Goal: Task Accomplishment & Management: Complete application form

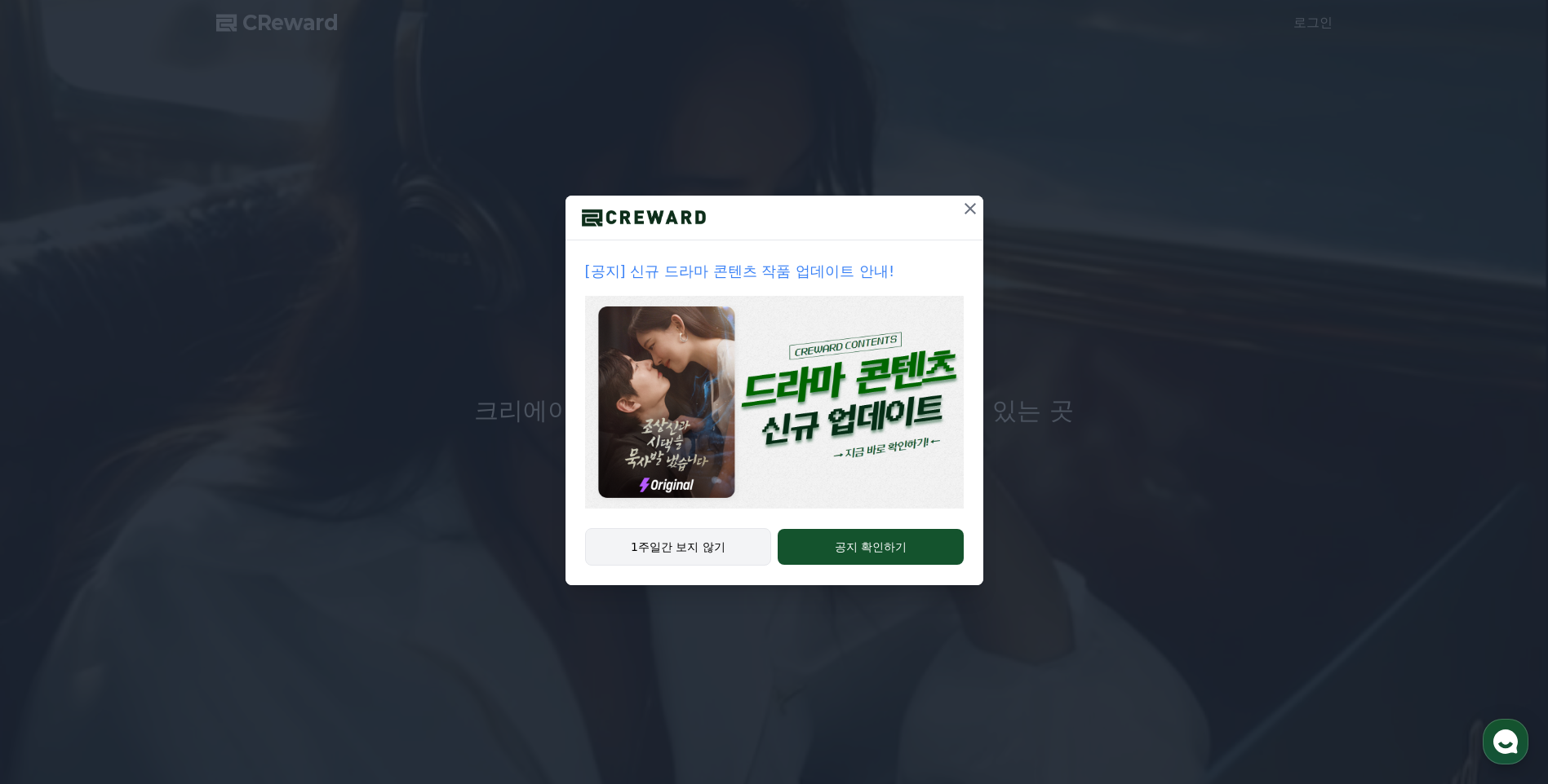
click at [719, 552] on button "1주일간 보지 않기" at bounding box center [678, 547] width 187 height 38
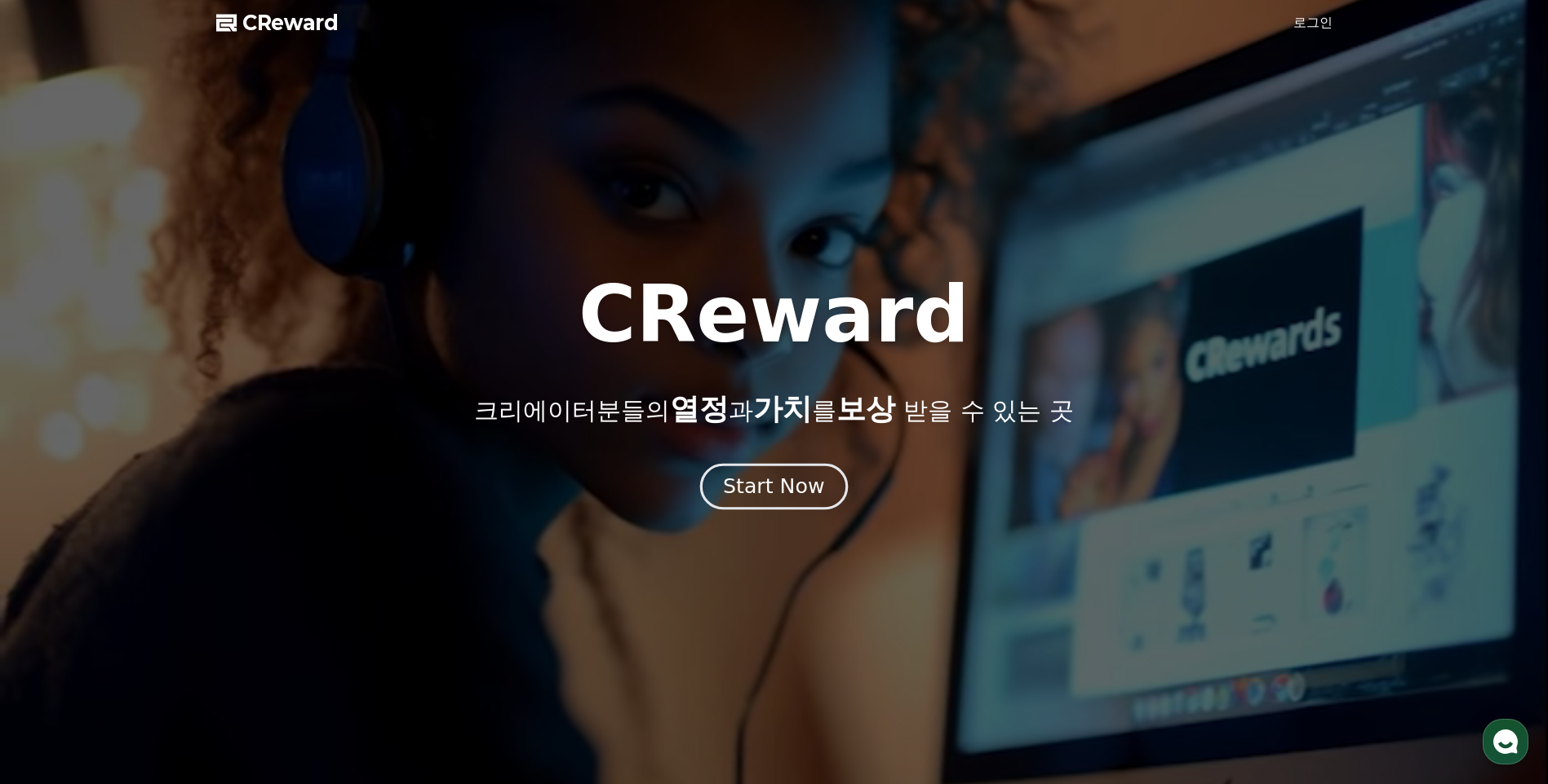
click at [799, 491] on div "Start Now" at bounding box center [774, 487] width 101 height 28
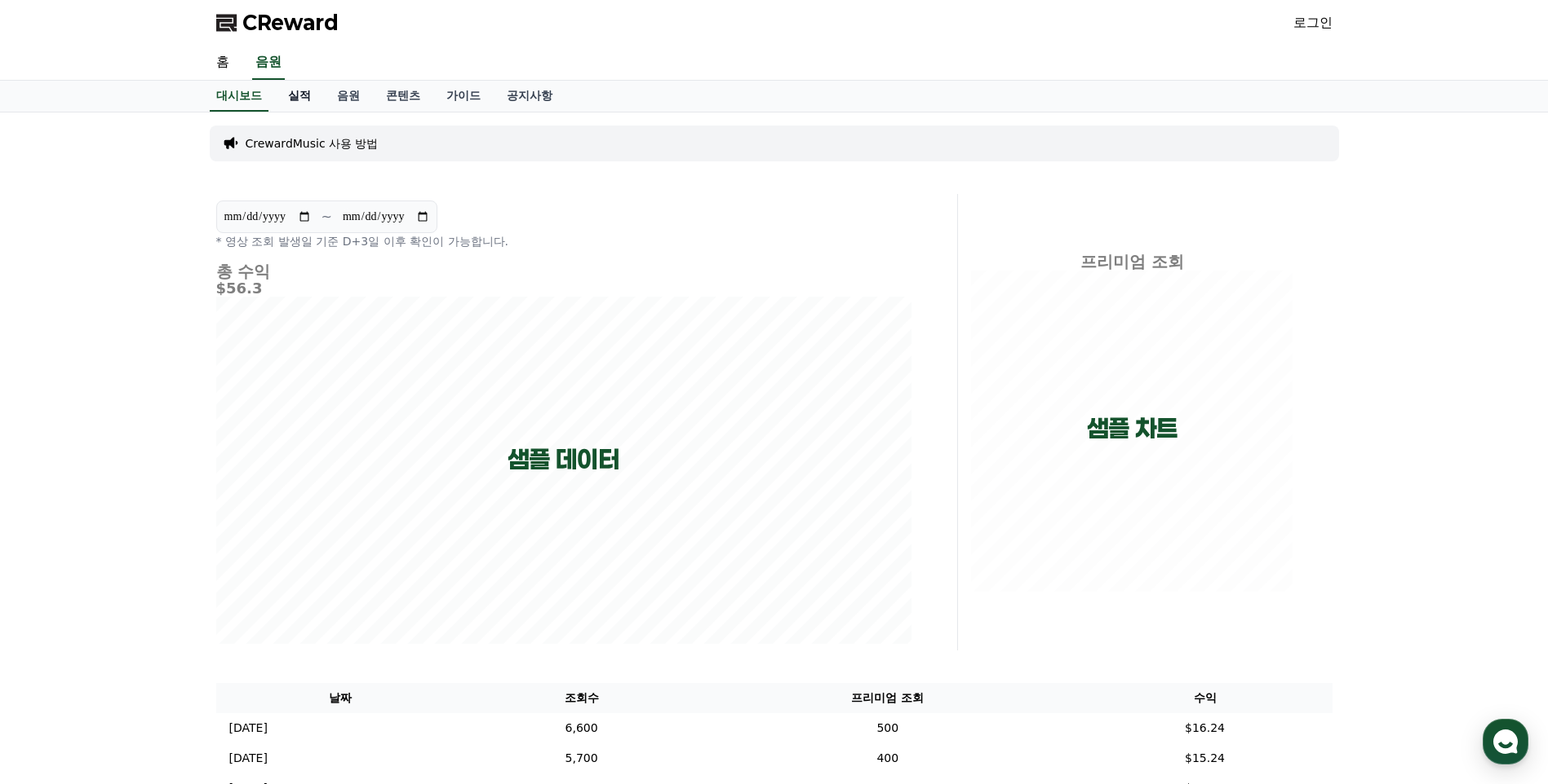
click at [302, 98] on link "실적" at bounding box center [299, 96] width 49 height 31
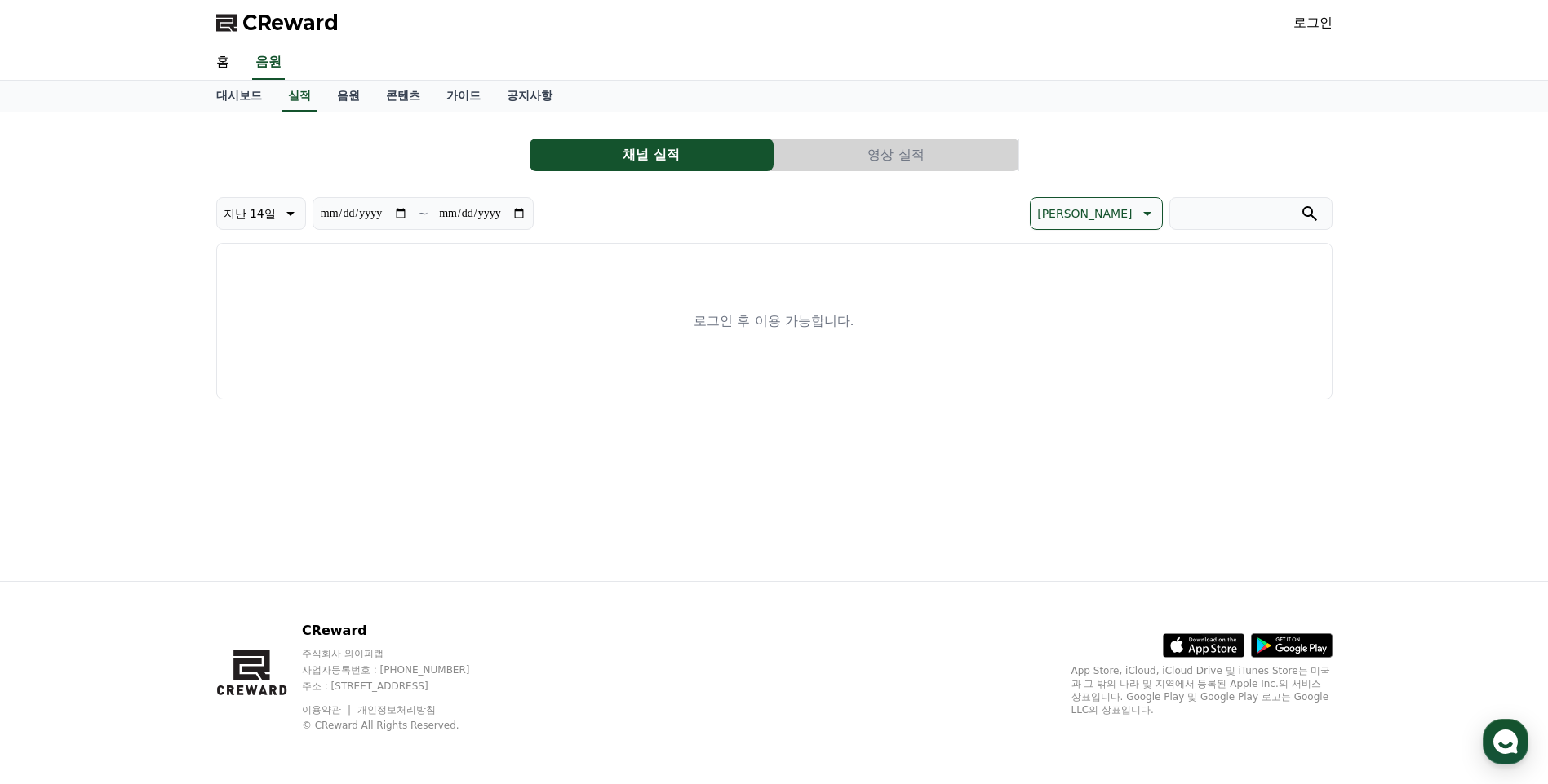
click at [907, 145] on button "영상 실적" at bounding box center [896, 154] width 244 height 33
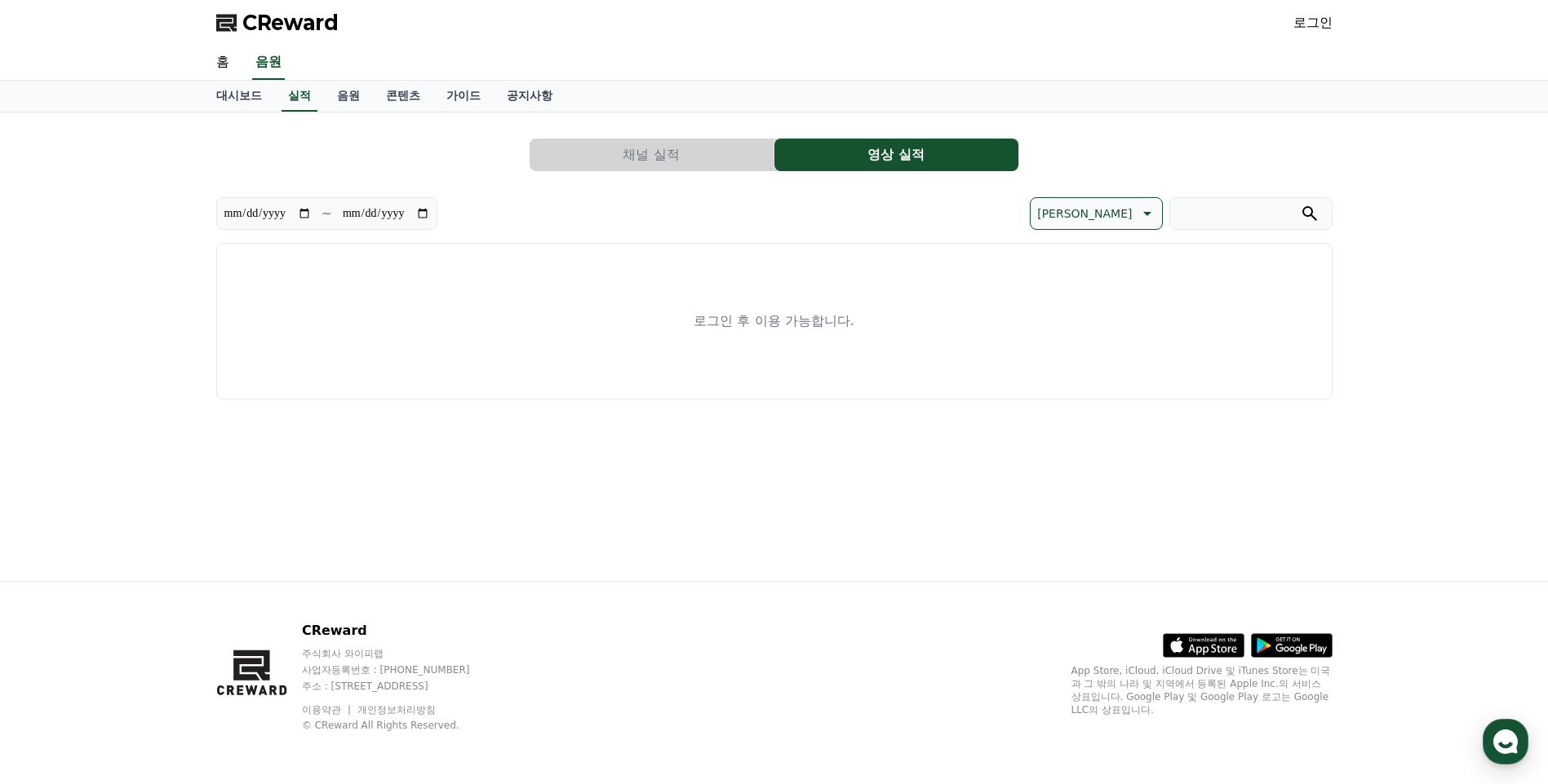
click at [709, 153] on button "채널 실적" at bounding box center [652, 154] width 244 height 33
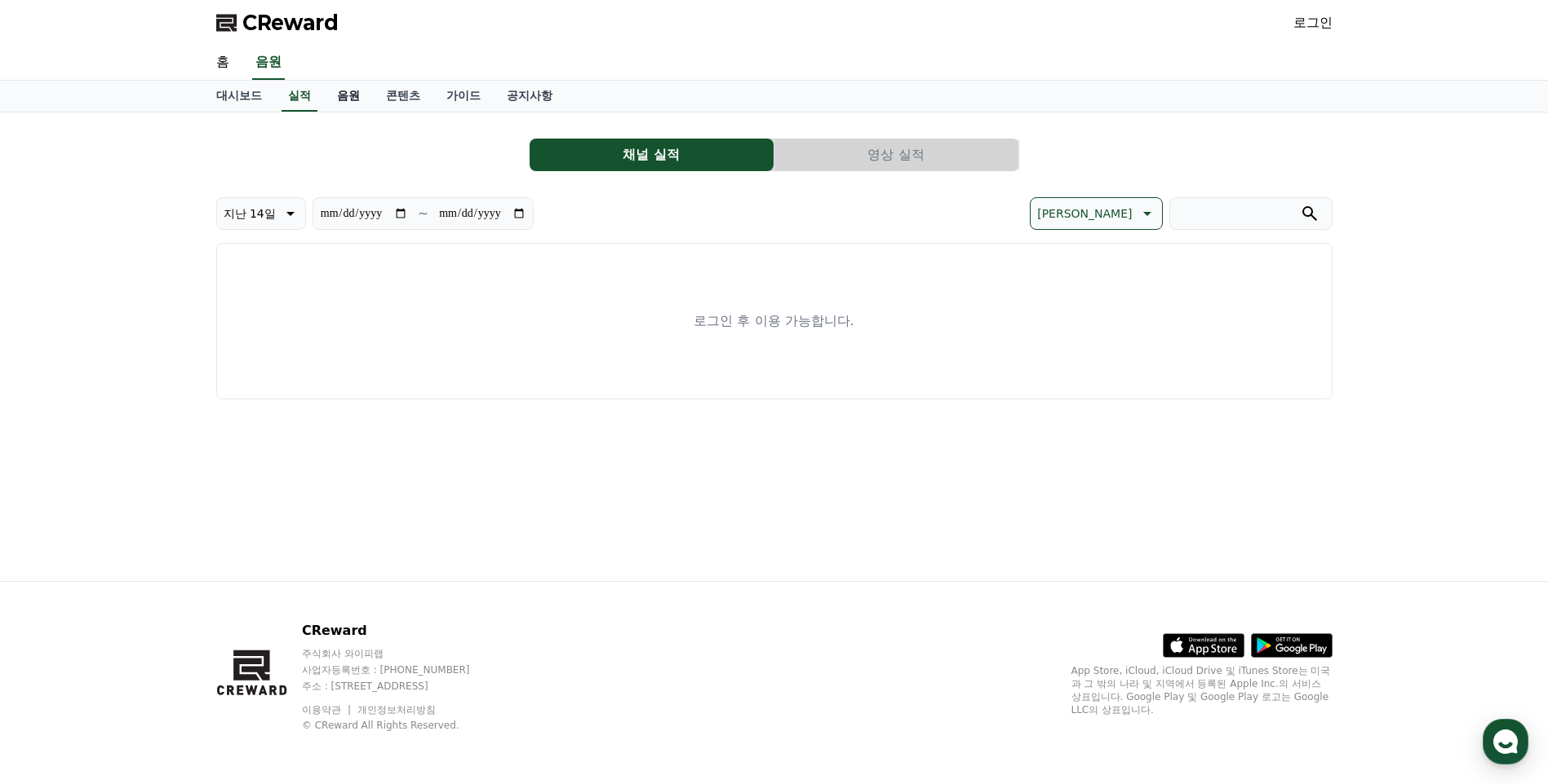
click at [348, 106] on link "음원" at bounding box center [348, 96] width 49 height 31
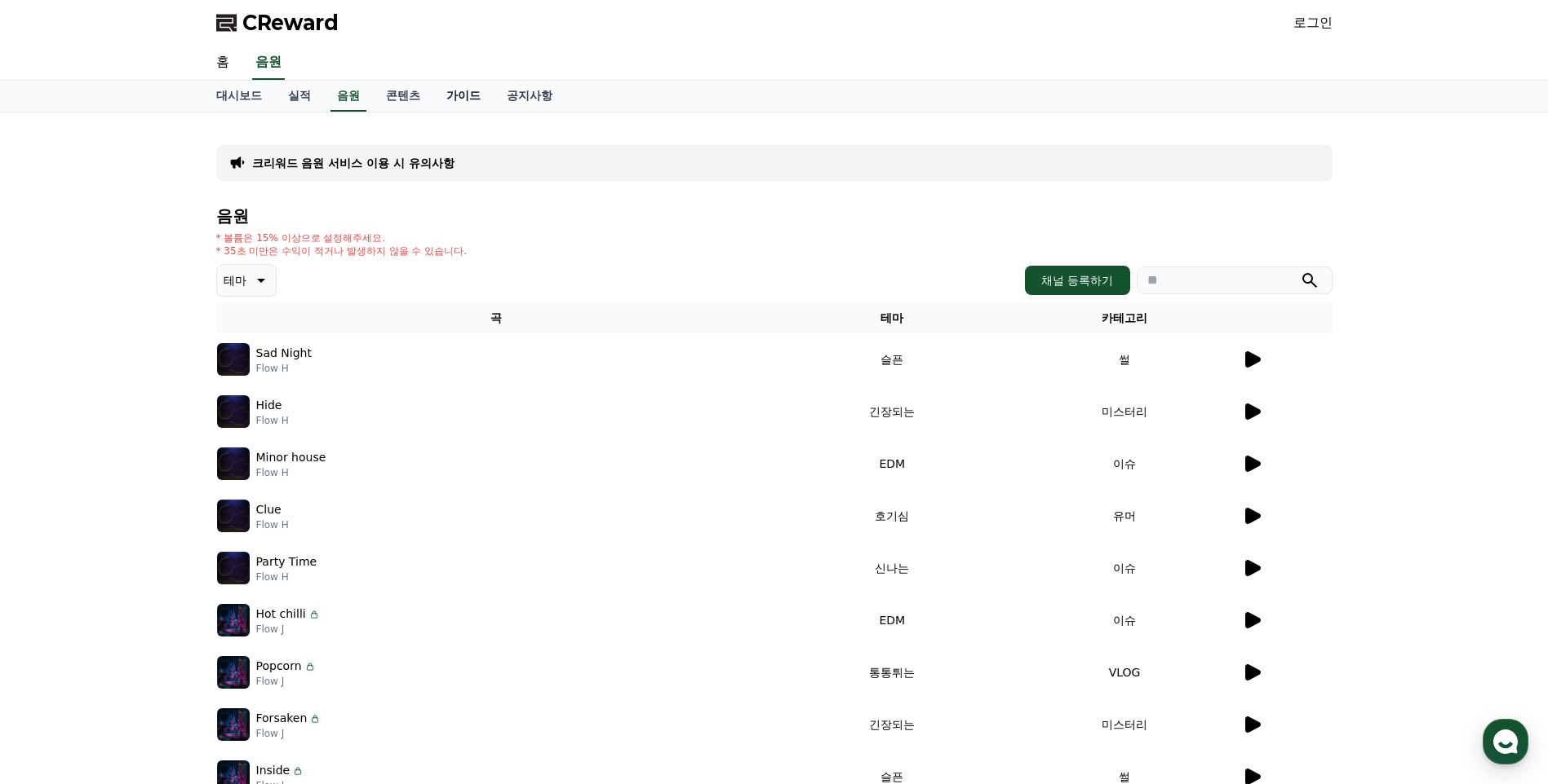
click at [468, 91] on link "가이드" at bounding box center [463, 96] width 61 height 31
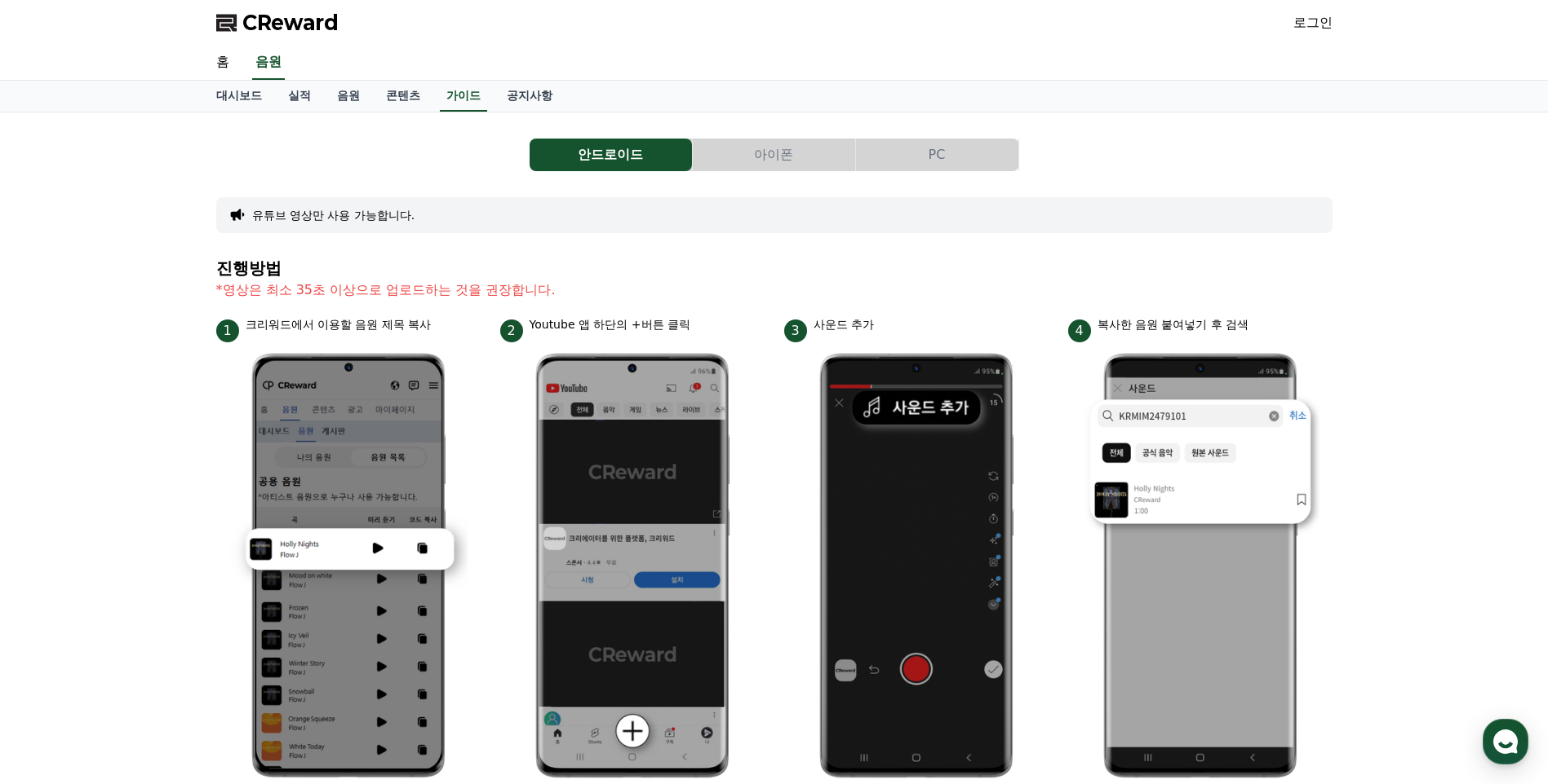
scroll to position [81, 0]
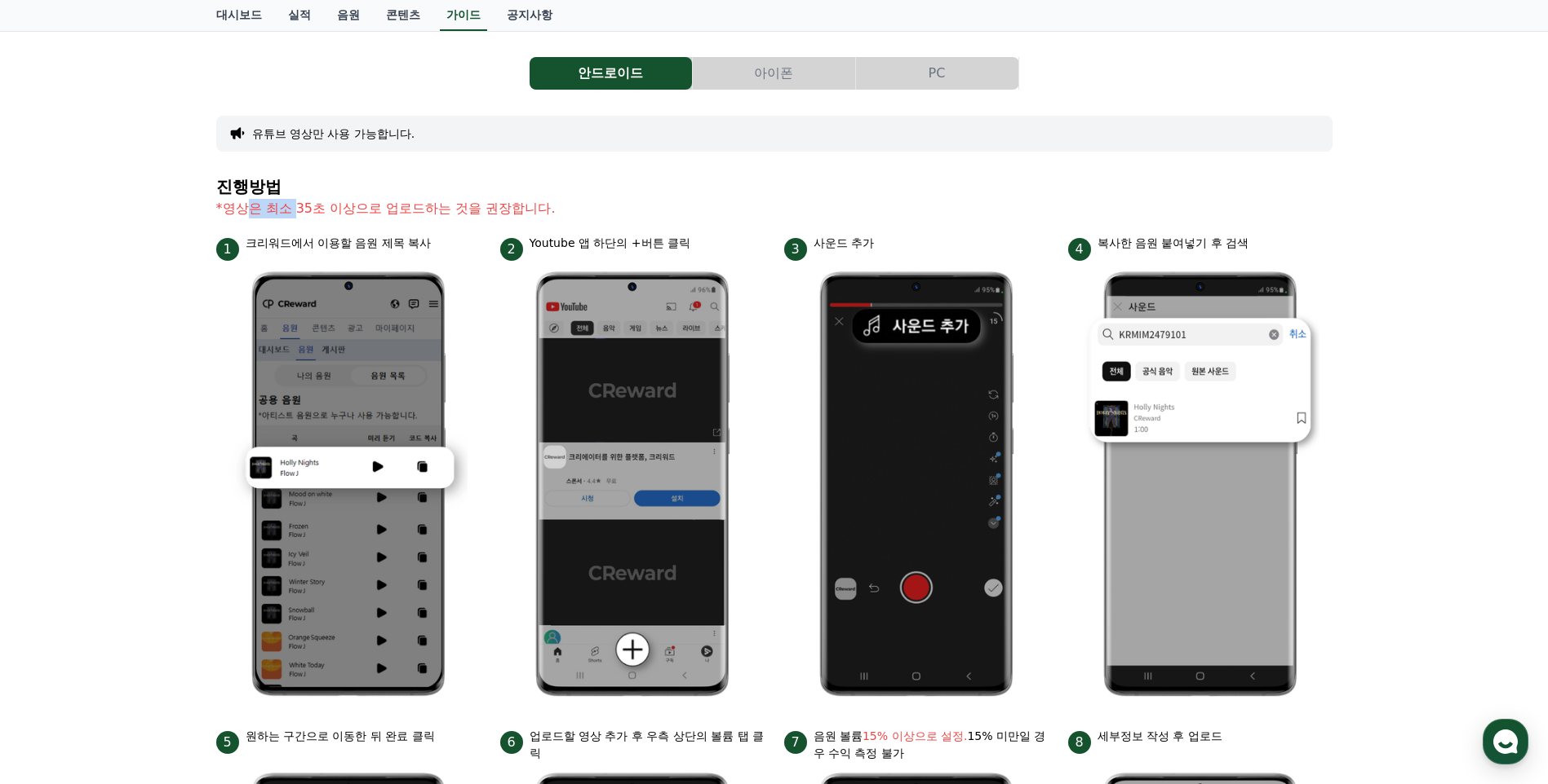
drag, startPoint x: 248, startPoint y: 208, endPoint x: 371, endPoint y: 197, distance: 123.5
click at [370, 197] on section "진행방법 *영상은 최소 35초 이상으로 업로드하는 것을 권장합니다." at bounding box center [774, 206] width 1116 height 57
click at [802, 66] on button "아이폰" at bounding box center [774, 73] width 163 height 33
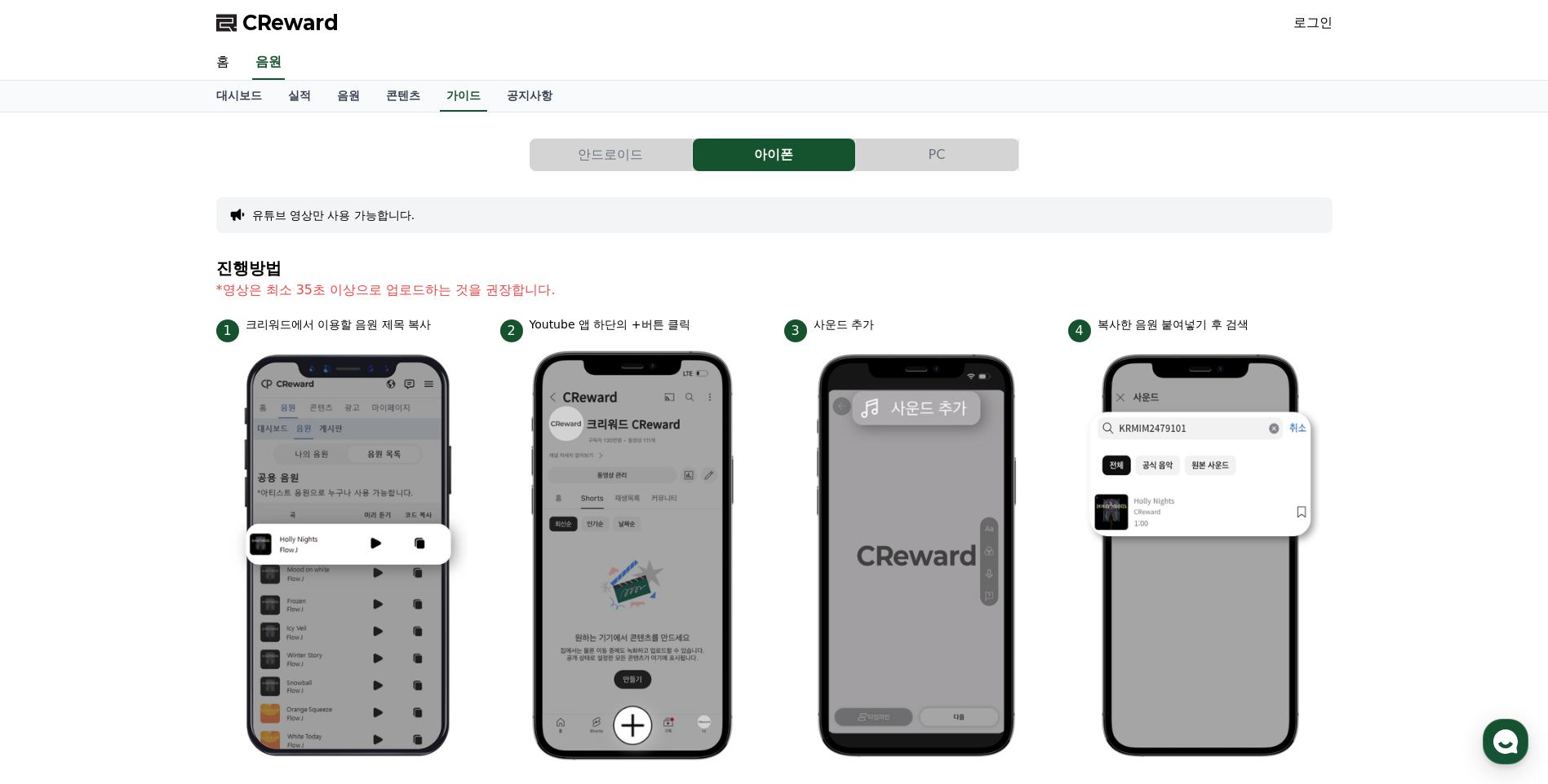
scroll to position [81, 0]
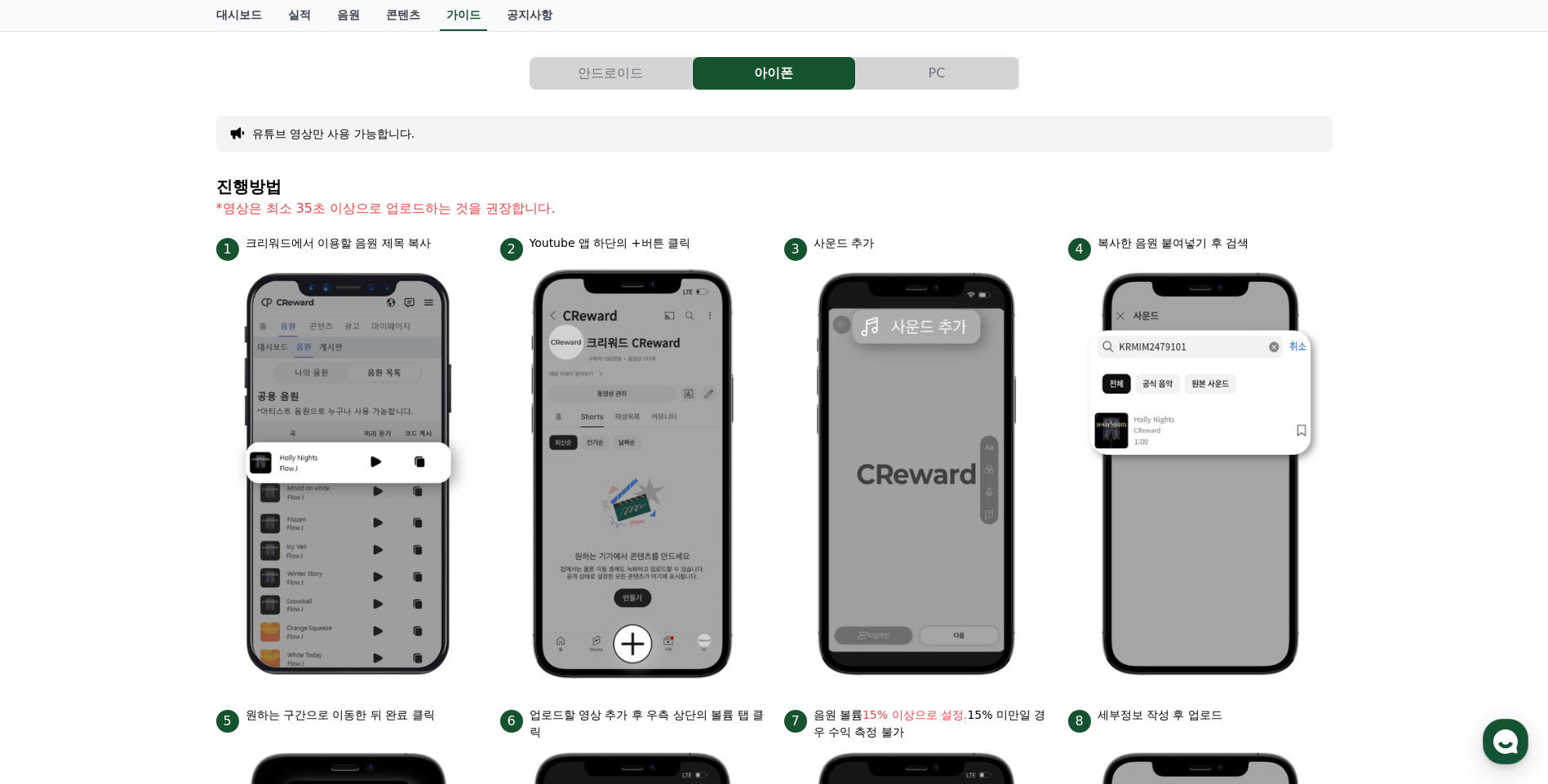
click at [928, 76] on button "PC" at bounding box center [937, 73] width 163 height 33
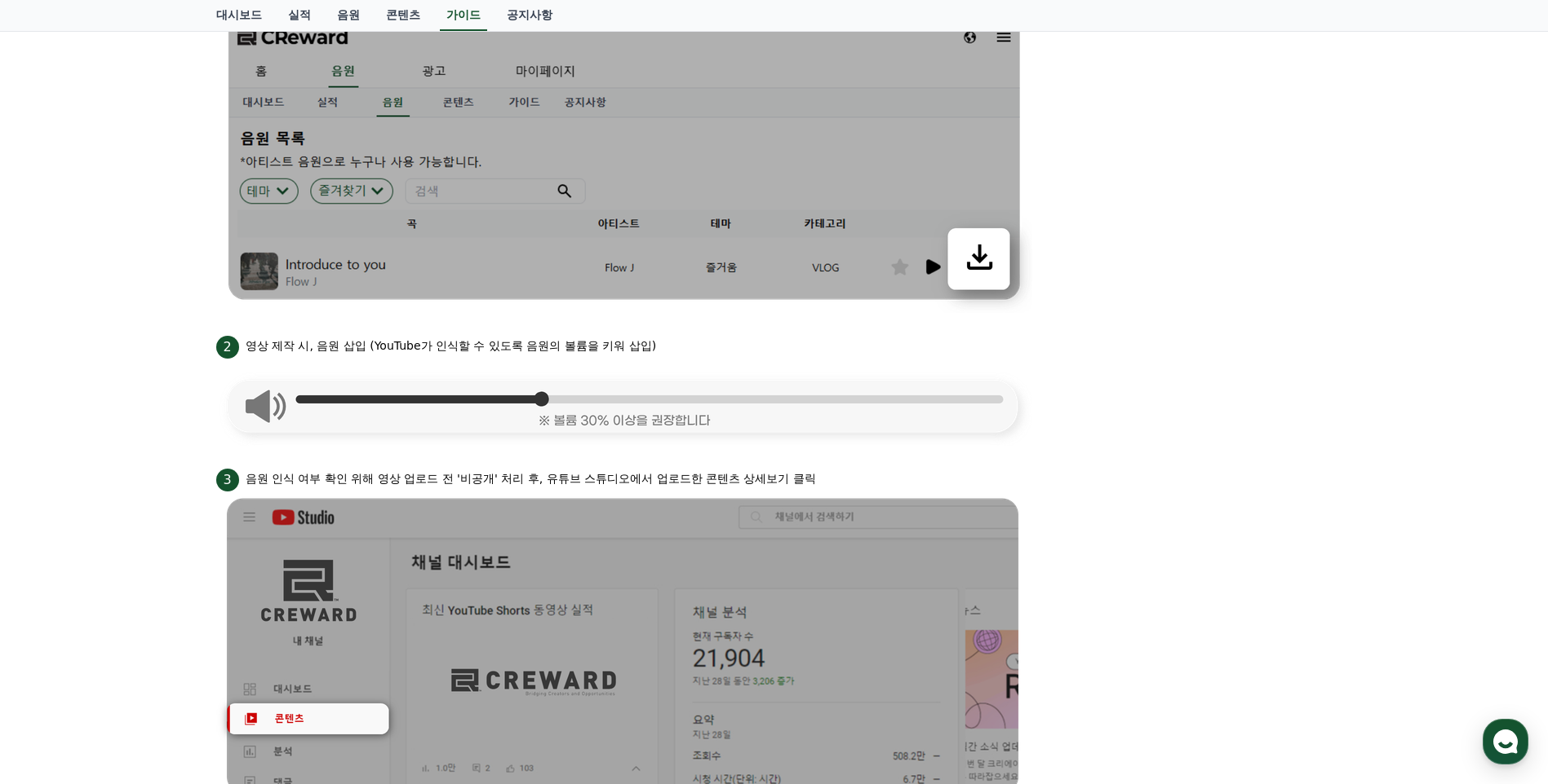
scroll to position [103, 0]
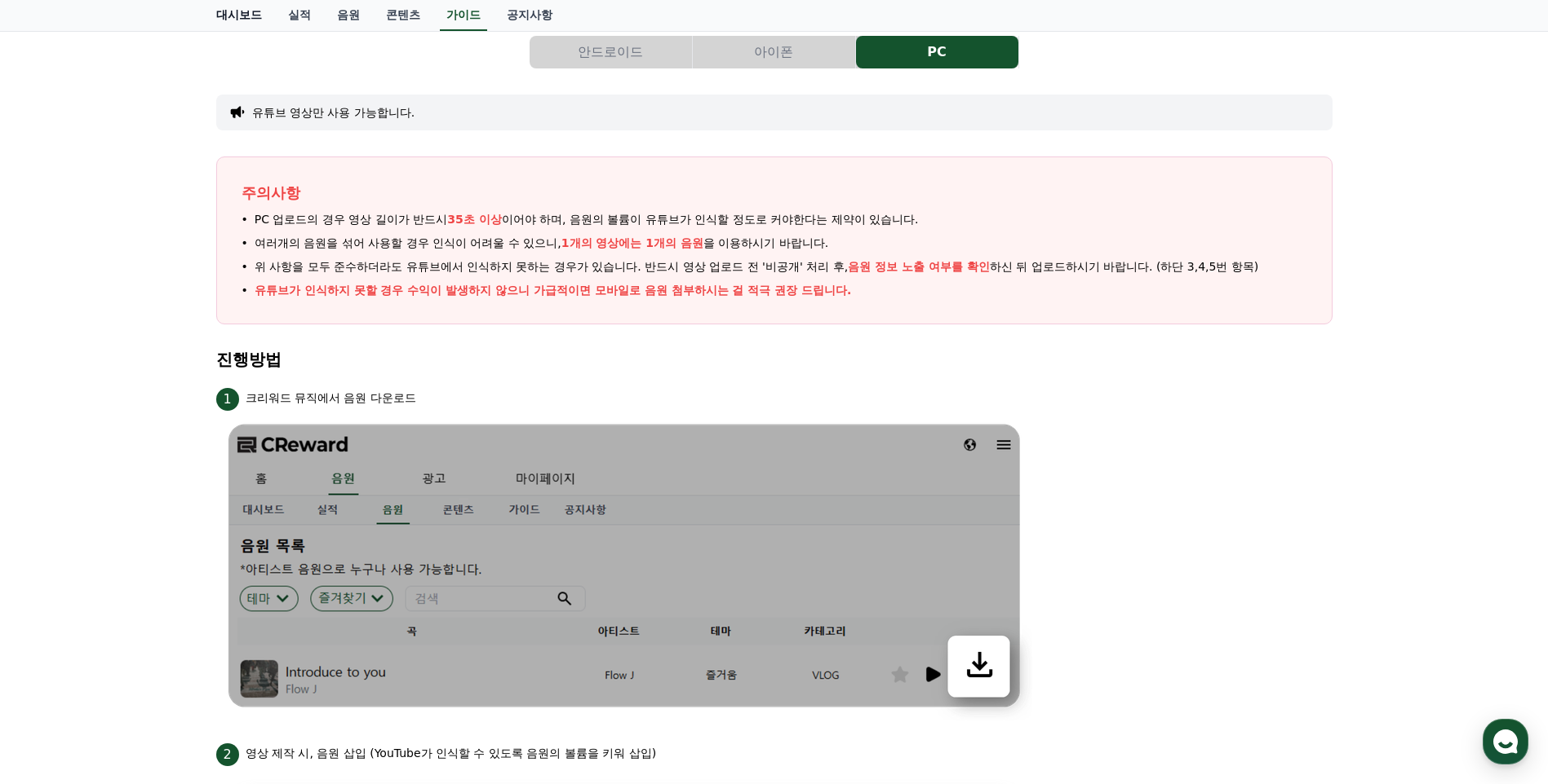
click at [244, 11] on link "대시보드" at bounding box center [239, 15] width 71 height 31
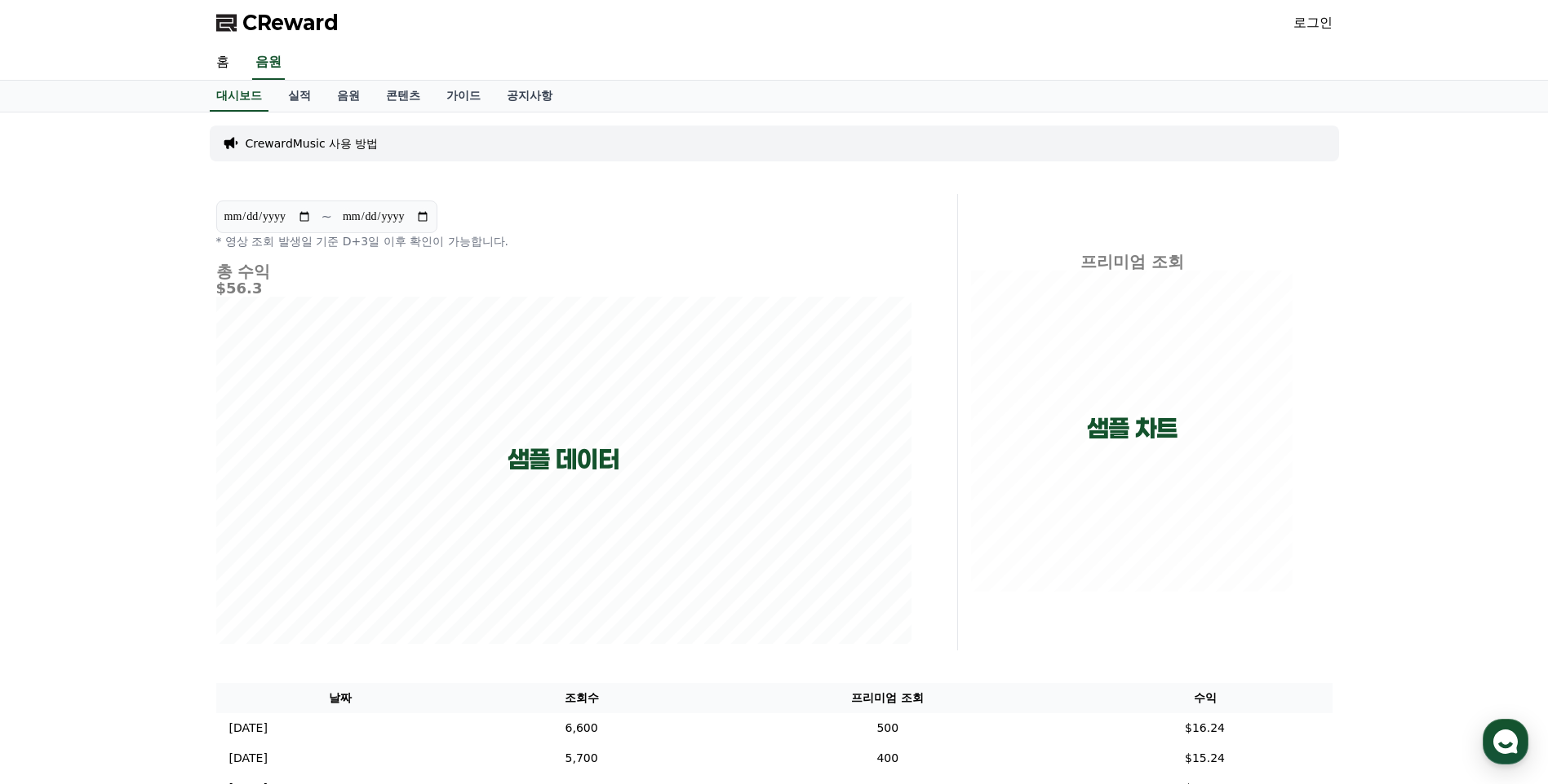
click at [1094, 137] on div "CrewardMusic 사용 방법" at bounding box center [774, 144] width 1129 height 36
click at [346, 142] on p "CrewardMusic 사용 방법" at bounding box center [312, 144] width 133 height 16
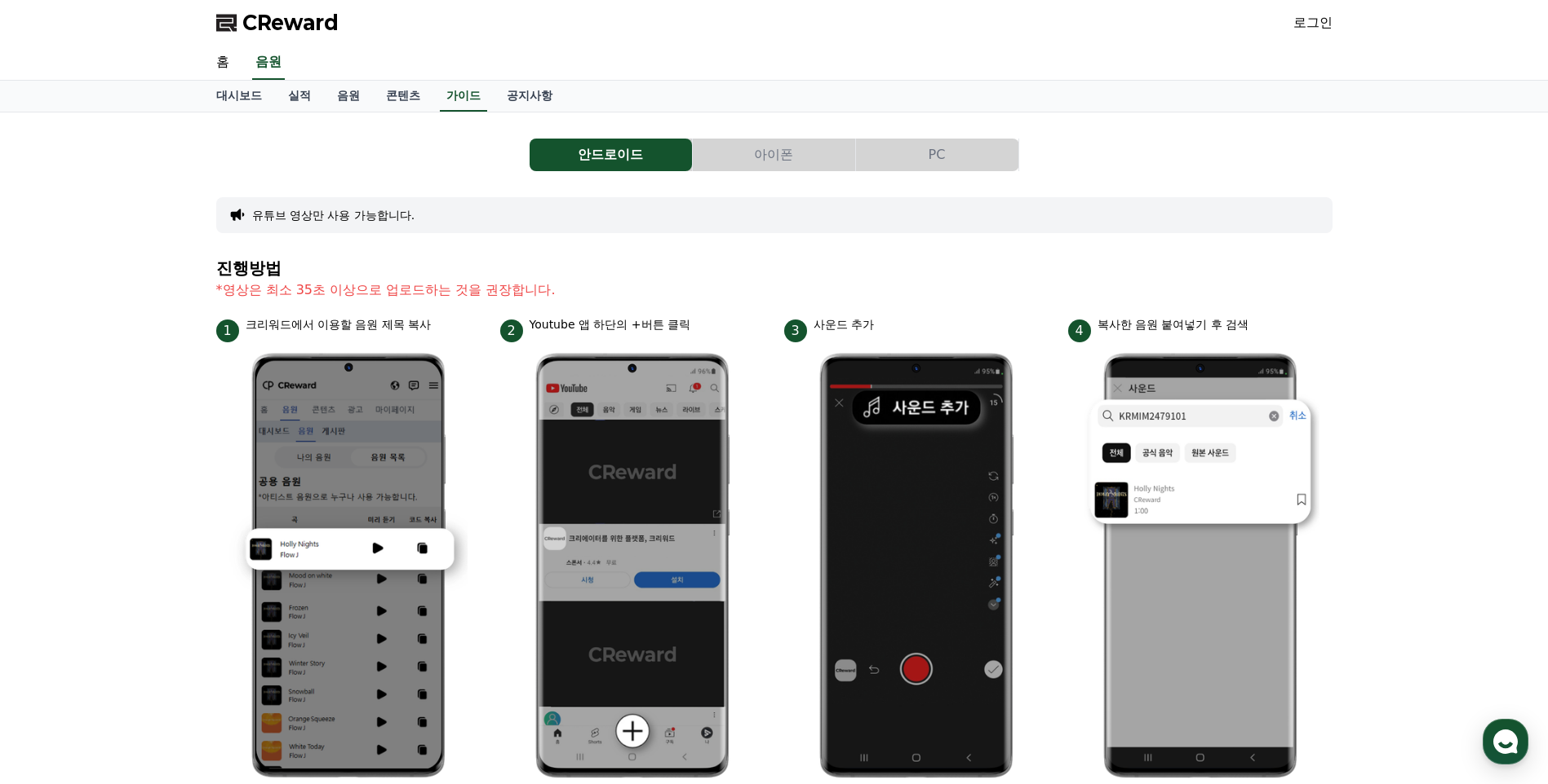
click at [1309, 28] on link "로그인" at bounding box center [1312, 23] width 39 height 20
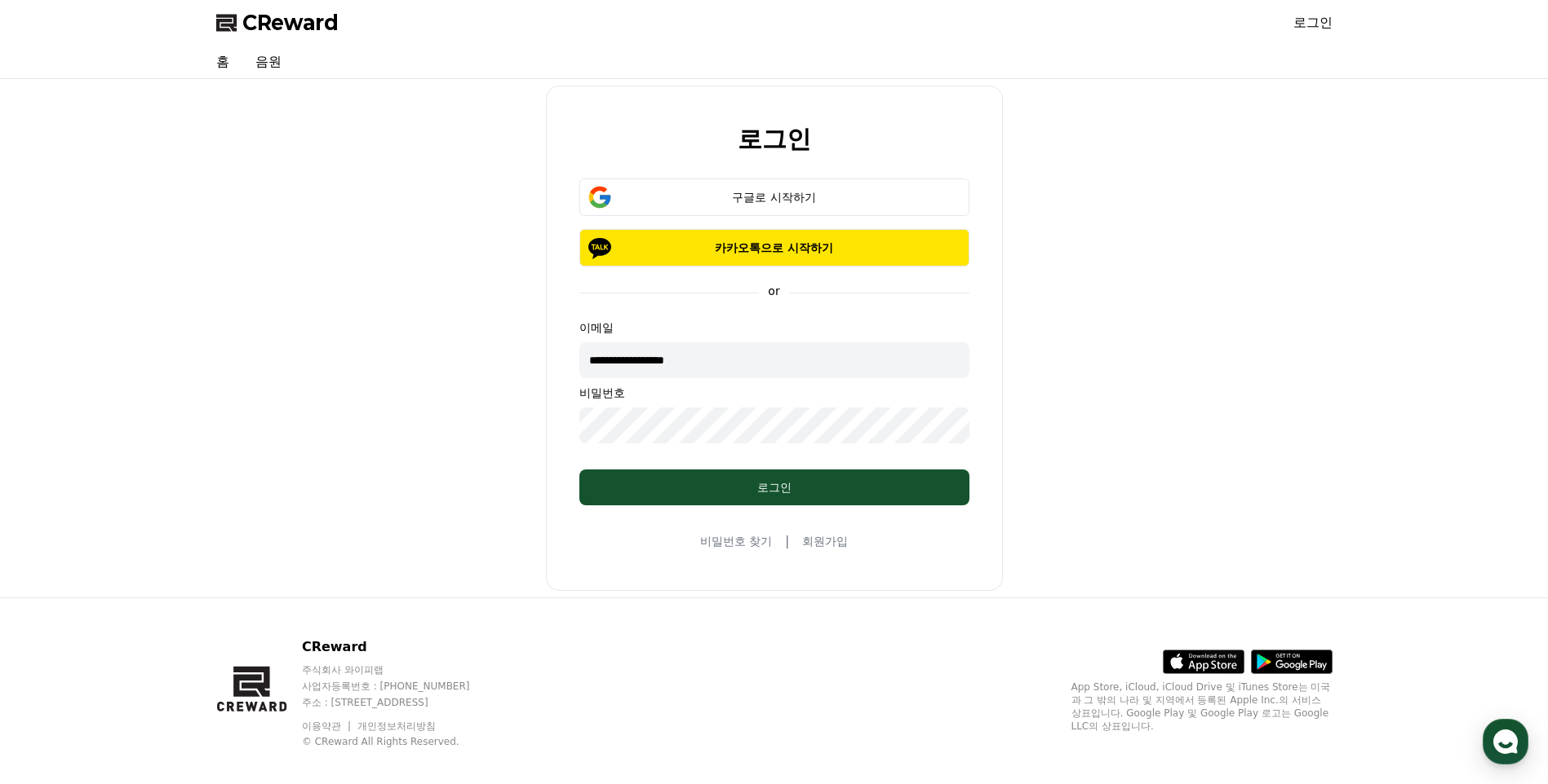
drag, startPoint x: 764, startPoint y: 369, endPoint x: 406, endPoint y: 333, distance: 359.8
click at [417, 334] on div "**********" at bounding box center [774, 339] width 1129 height 506
type input "*"
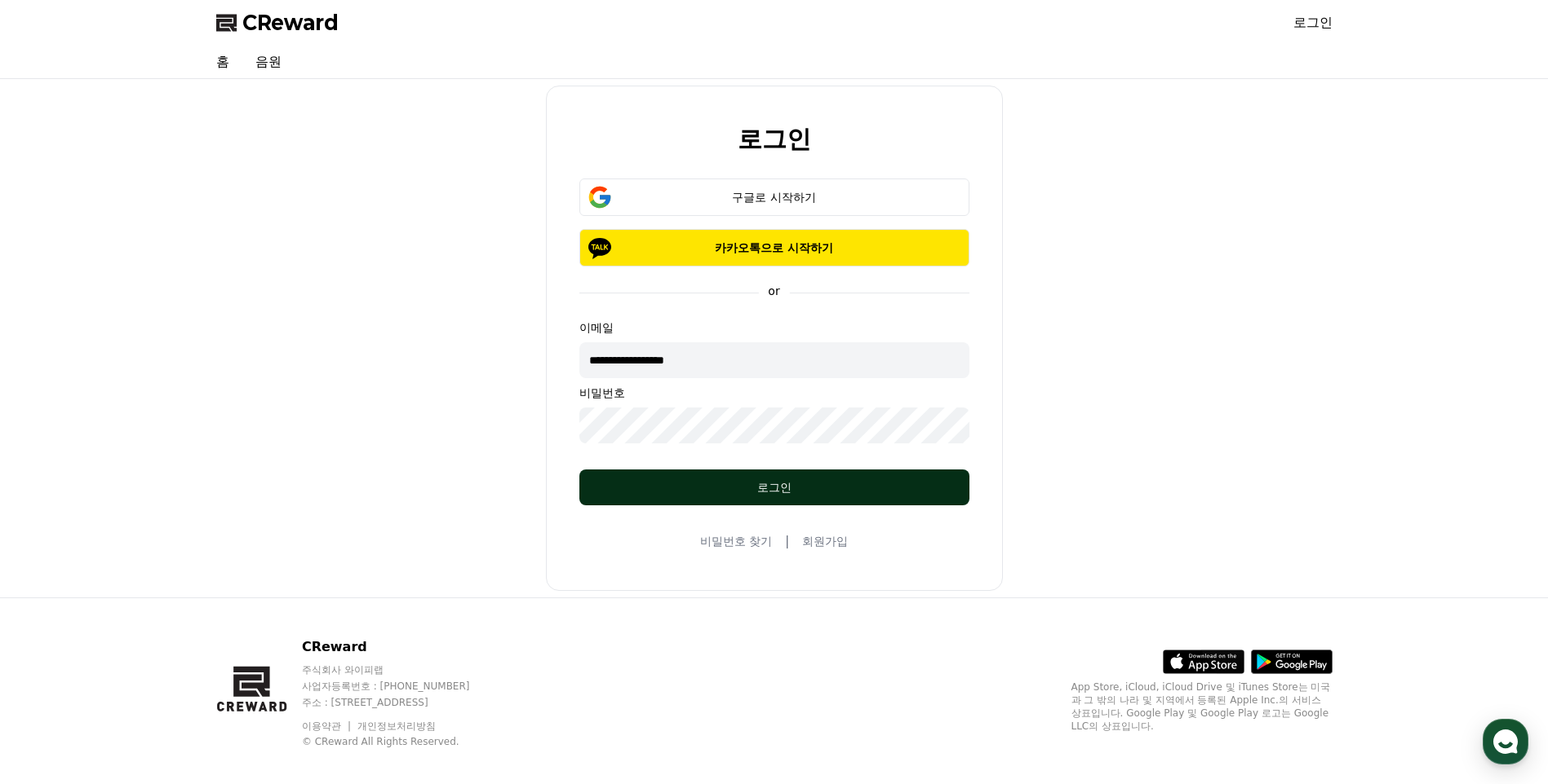
click at [738, 482] on div "로그인" at bounding box center [774, 488] width 324 height 16
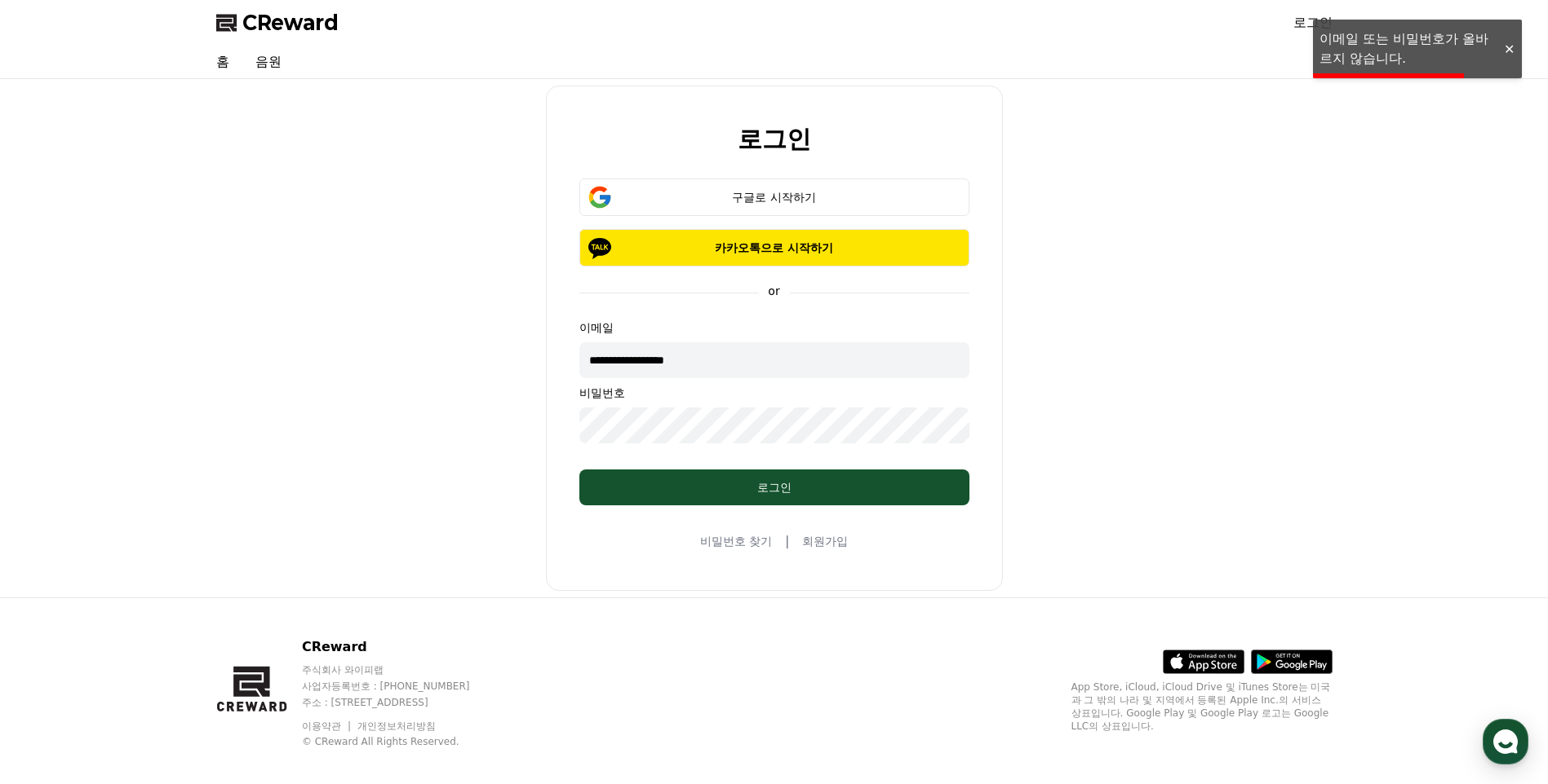
click at [452, 408] on div "**********" at bounding box center [774, 339] width 1129 height 506
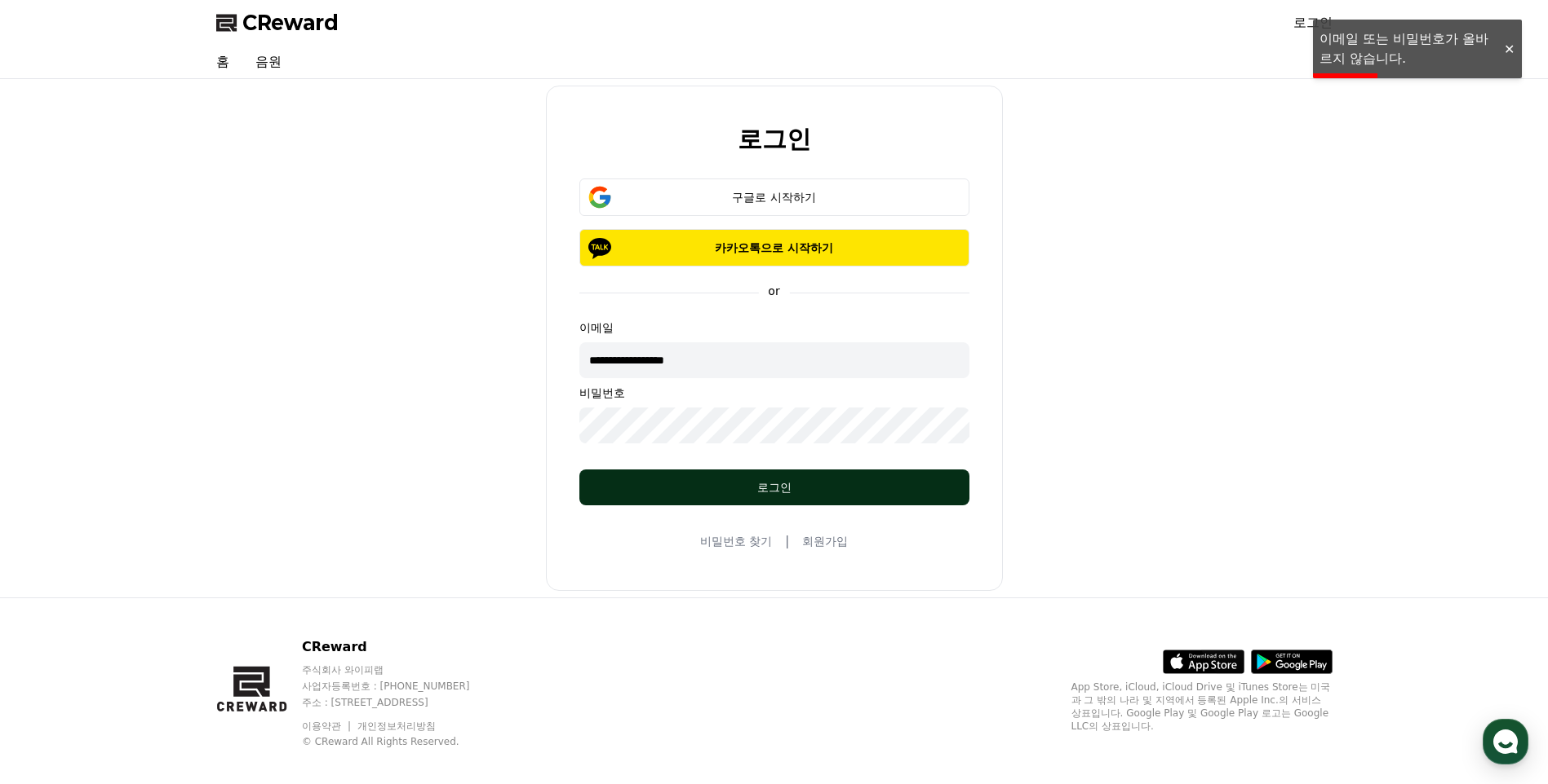
click at [591, 497] on button "로그인" at bounding box center [774, 488] width 390 height 36
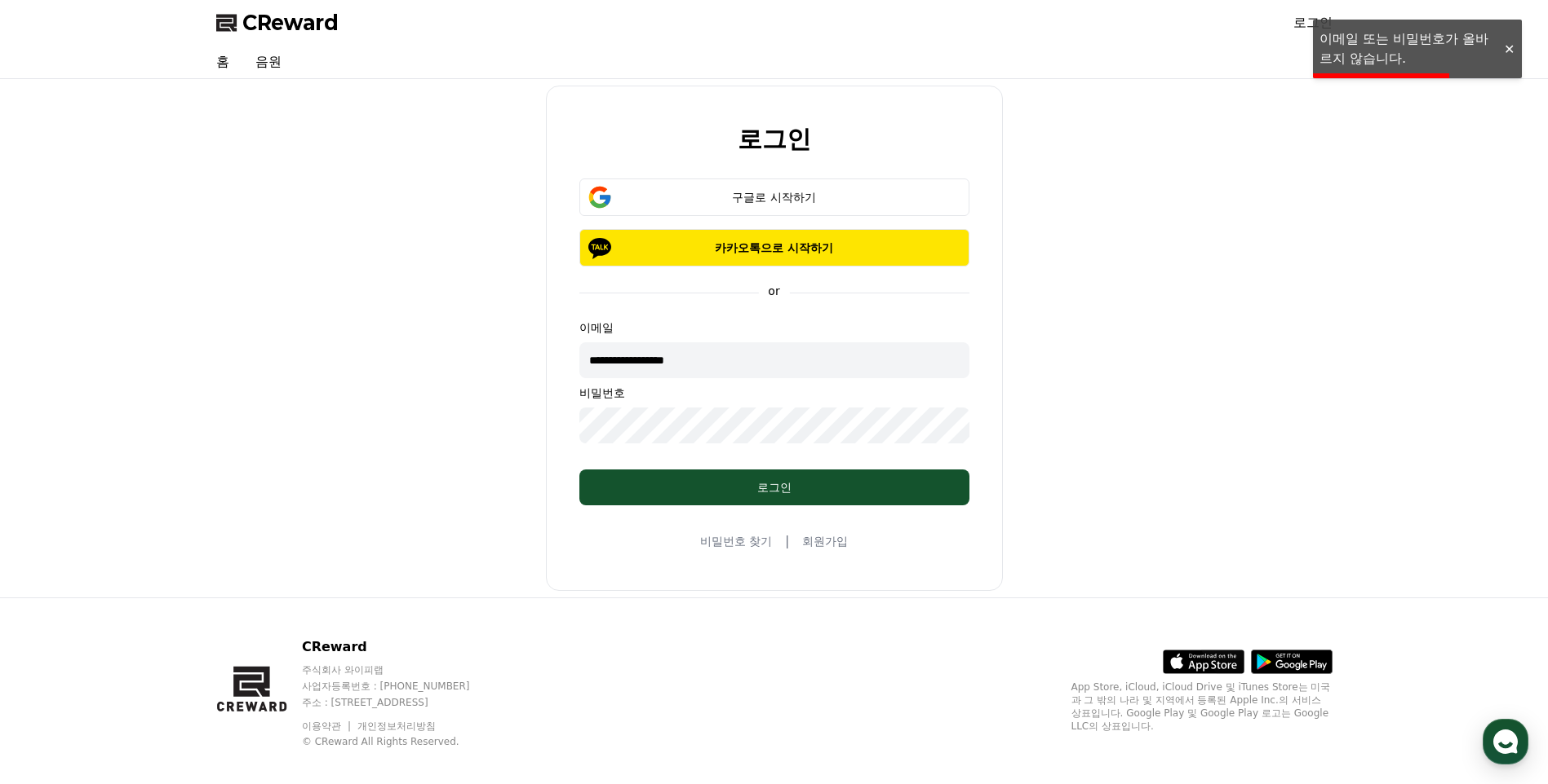
drag, startPoint x: 458, startPoint y: 333, endPoint x: 377, endPoint y: 318, distance: 82.4
click at [399, 325] on div "**********" at bounding box center [774, 339] width 1129 height 506
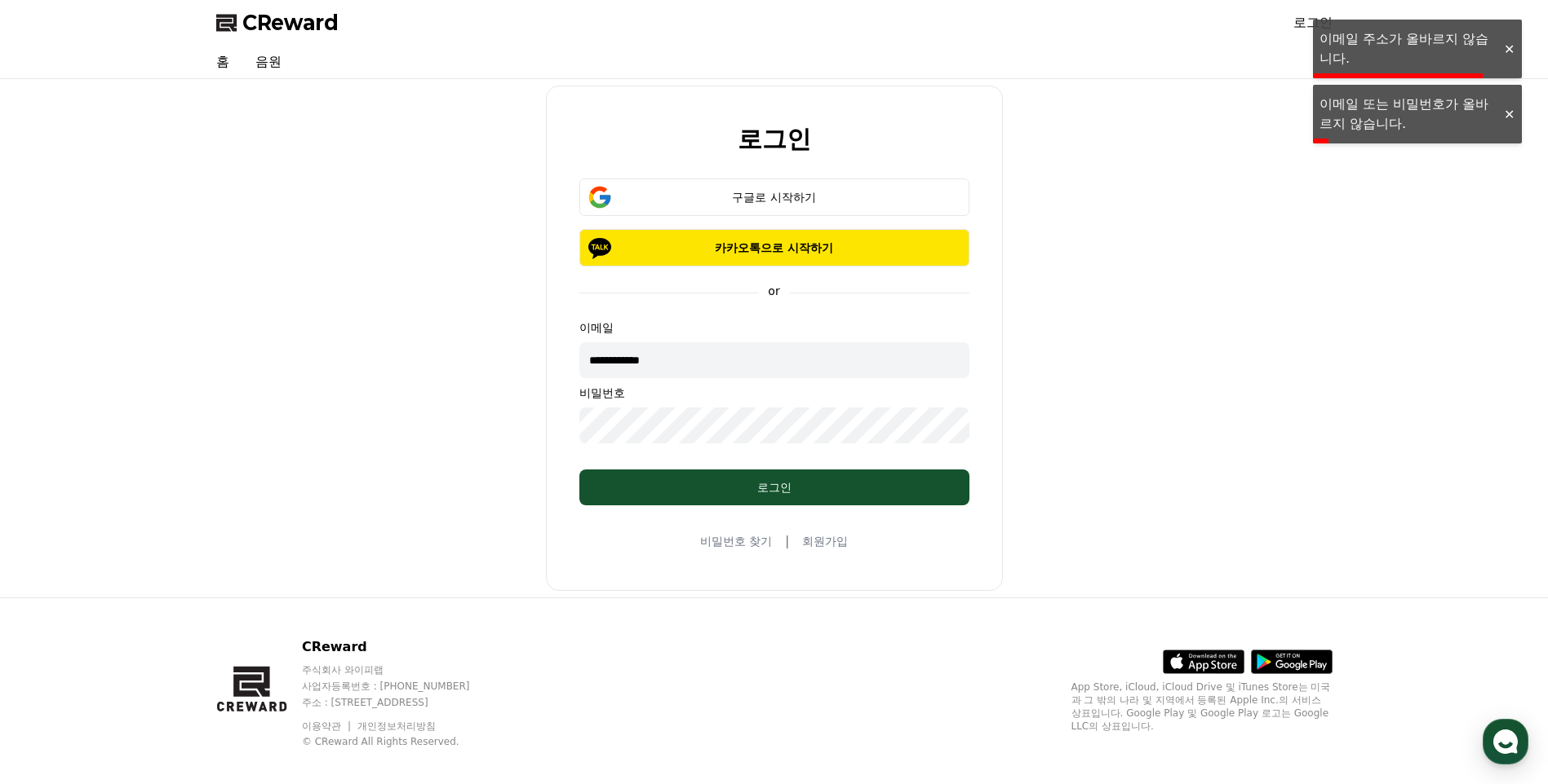
click at [671, 366] on input "**********" at bounding box center [774, 360] width 390 height 36
type input "**********"
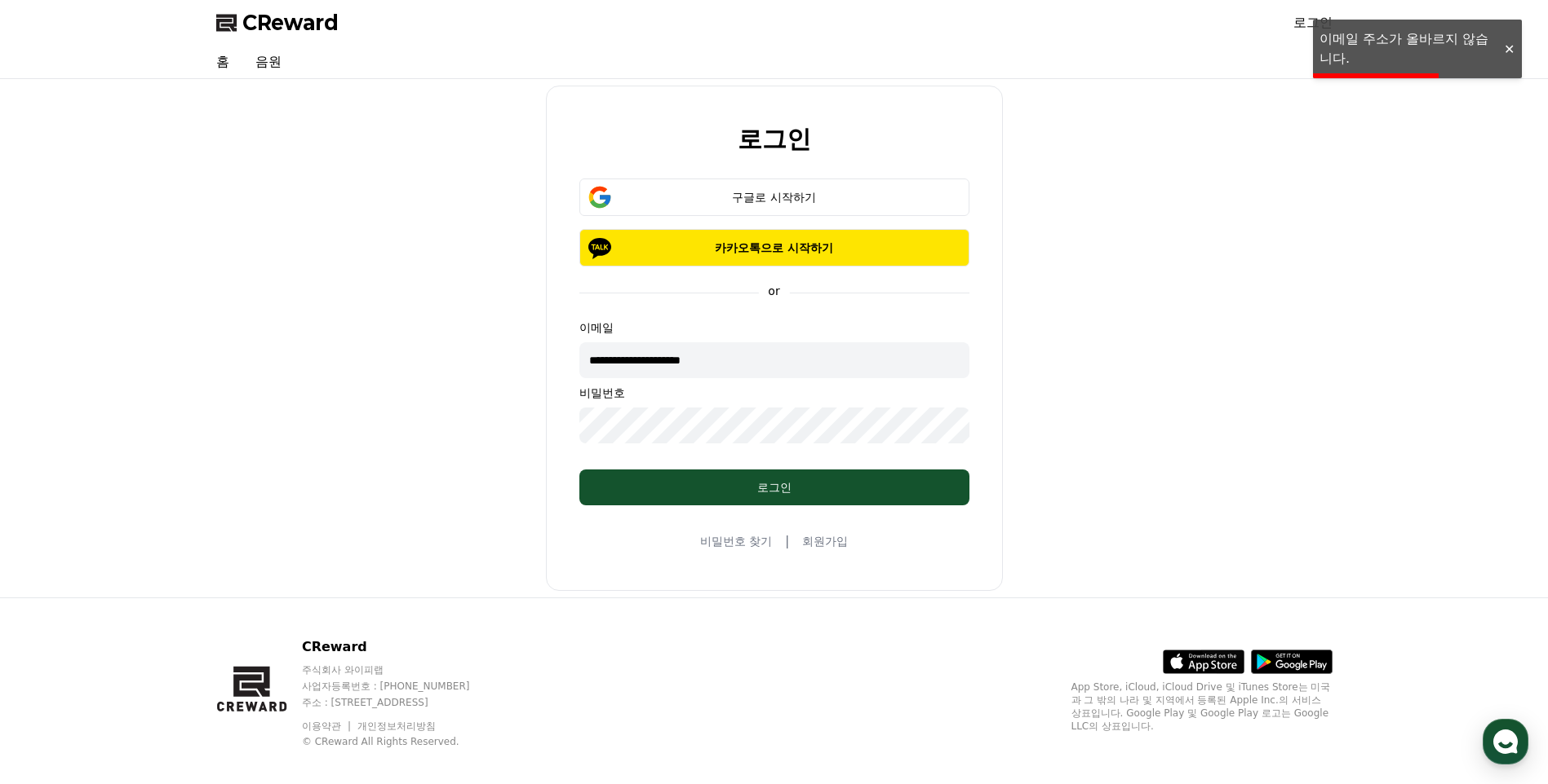
click at [413, 394] on div "**********" at bounding box center [774, 339] width 1129 height 506
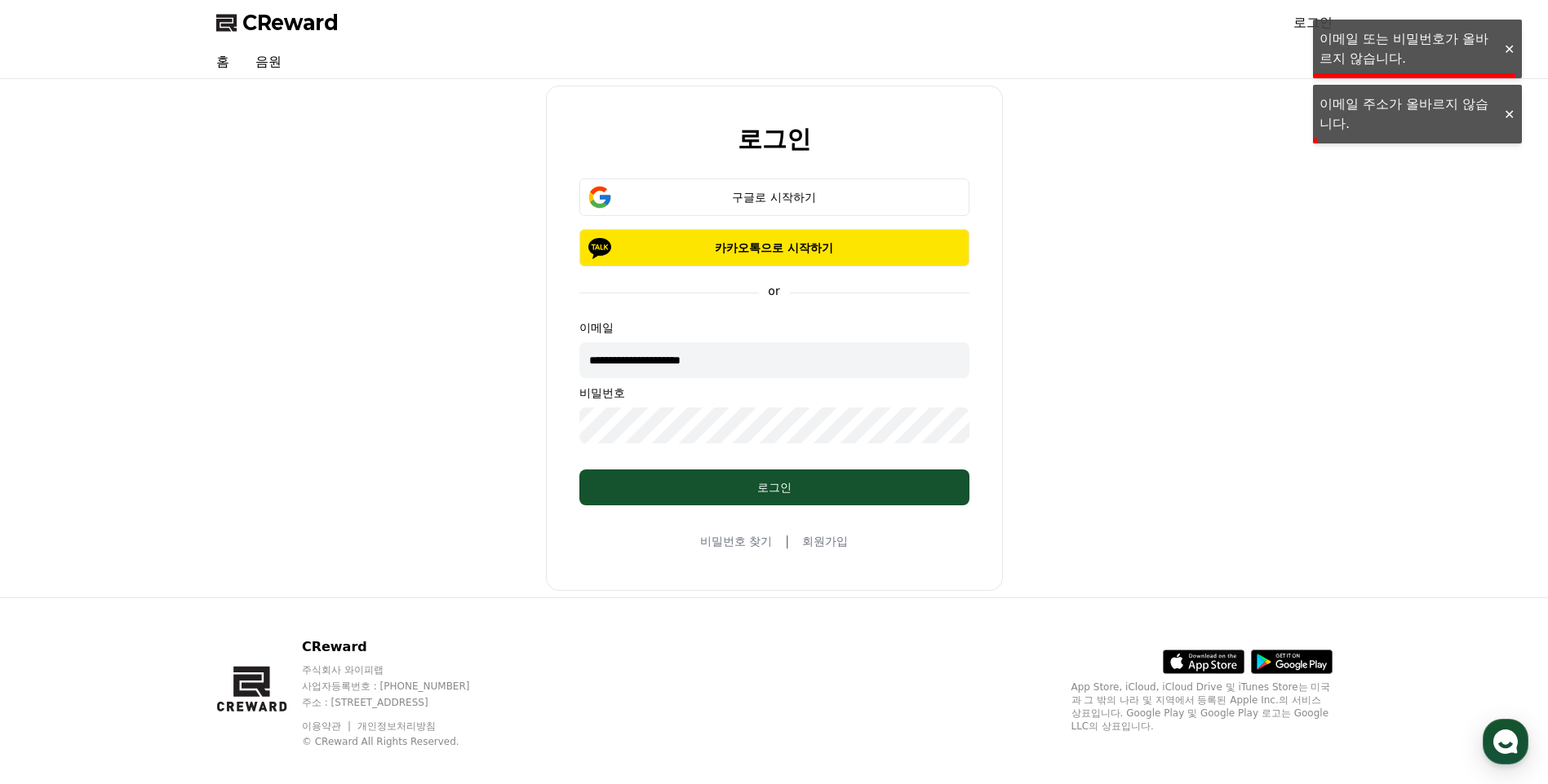
click at [1165, 454] on div "**********" at bounding box center [774, 339] width 1129 height 506
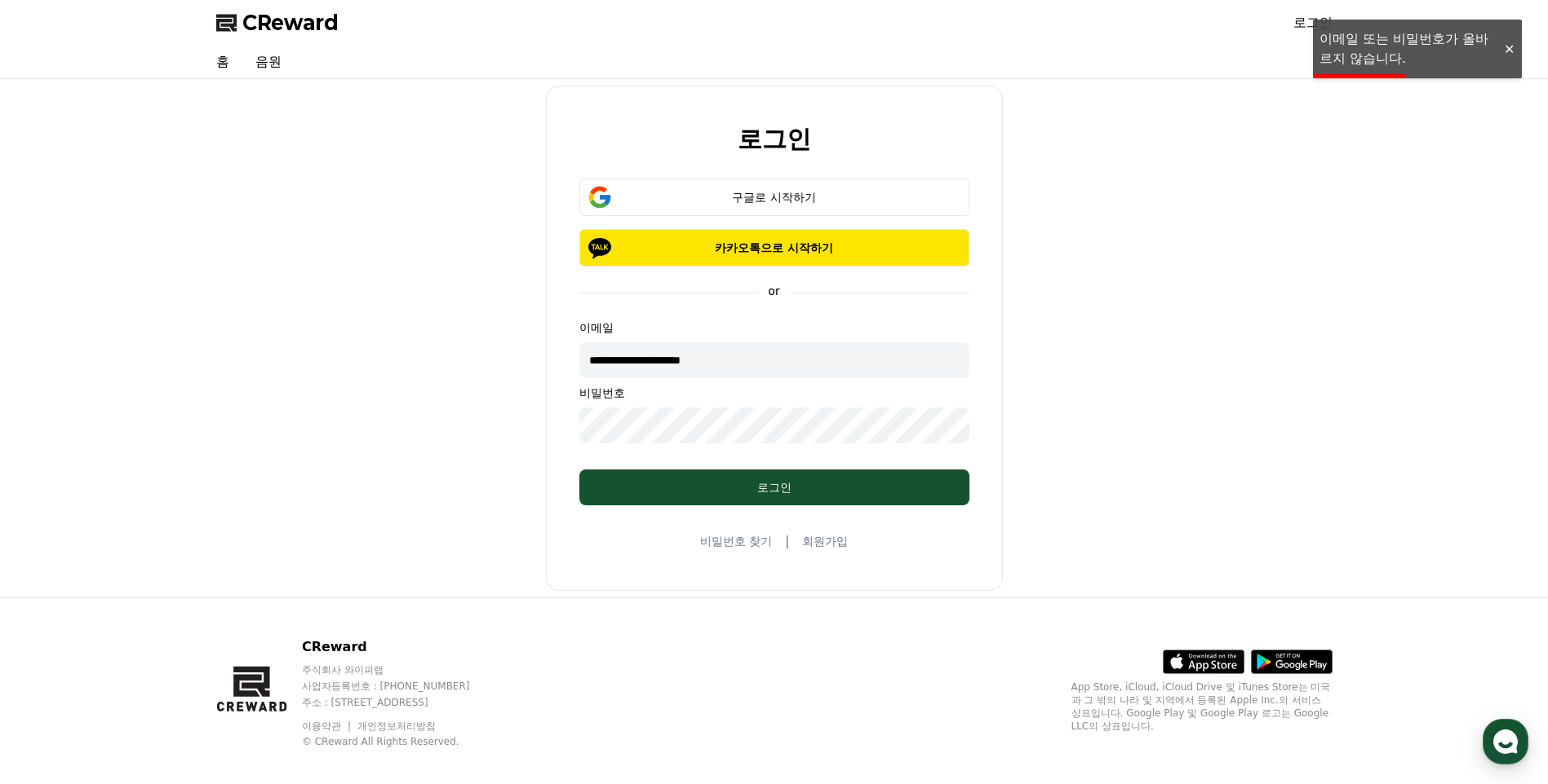
scroll to position [16, 0]
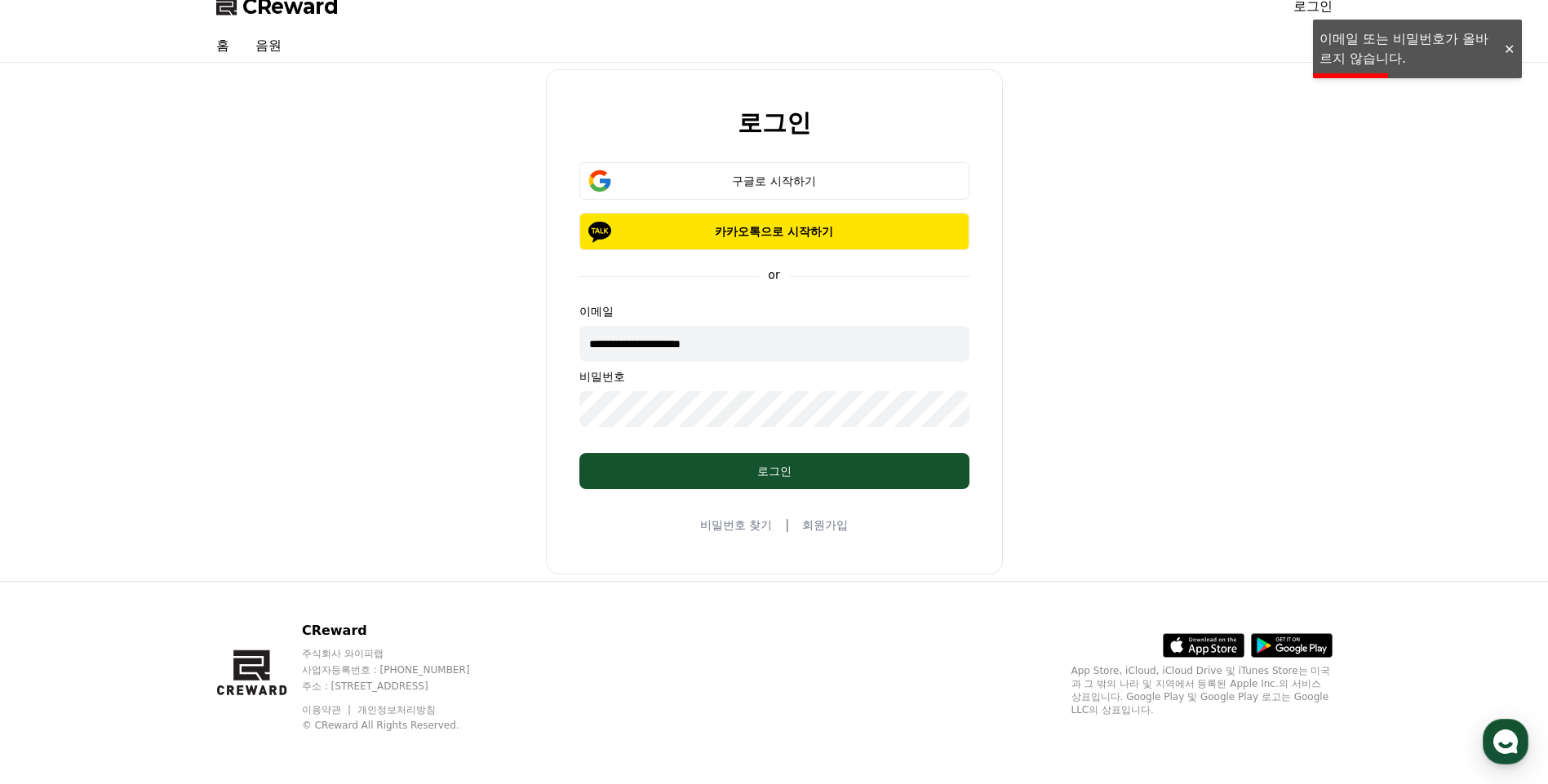
click at [823, 527] on link "회원가입" at bounding box center [824, 525] width 46 height 16
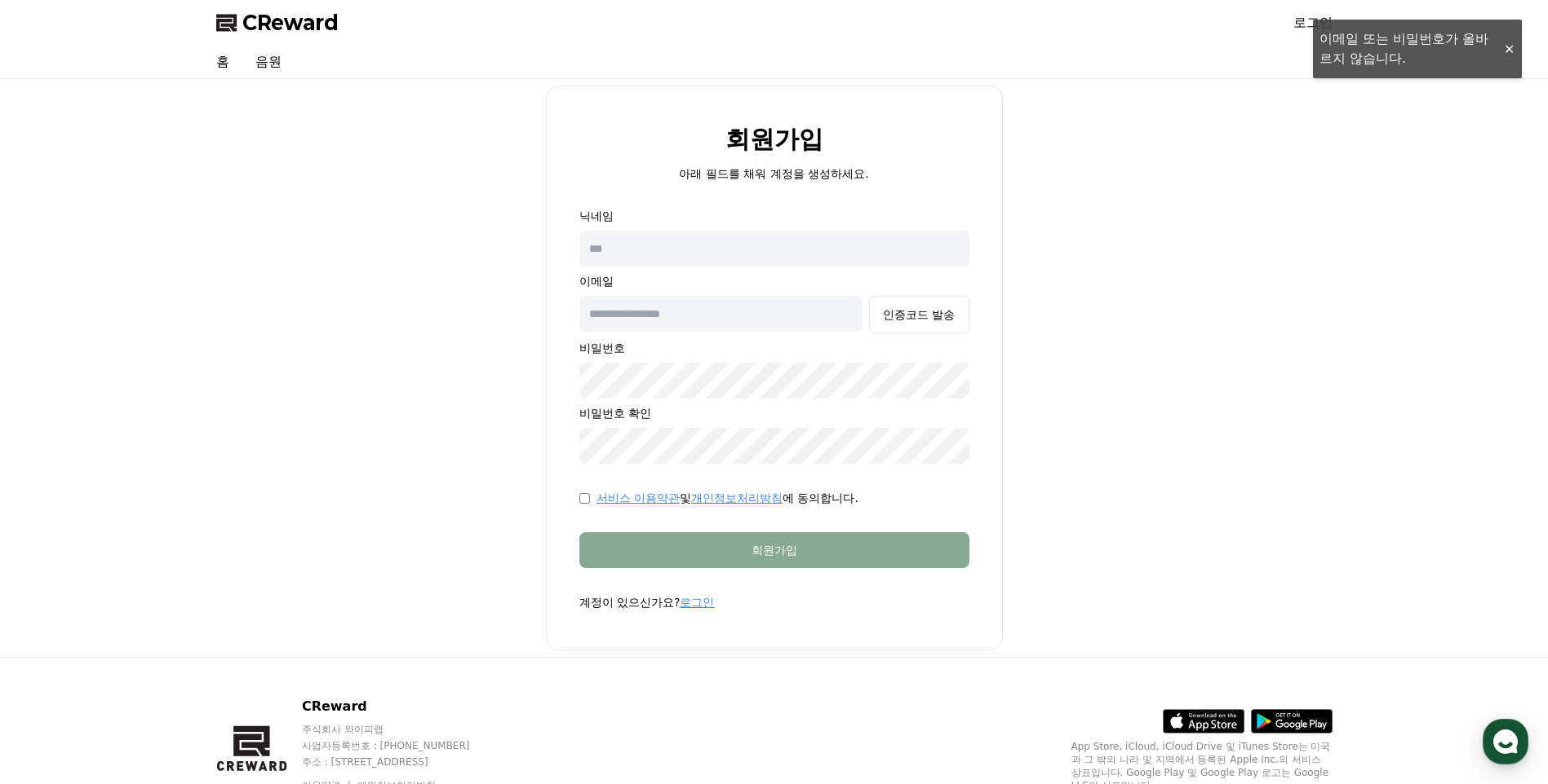
click at [756, 251] on input "text" at bounding box center [774, 248] width 390 height 36
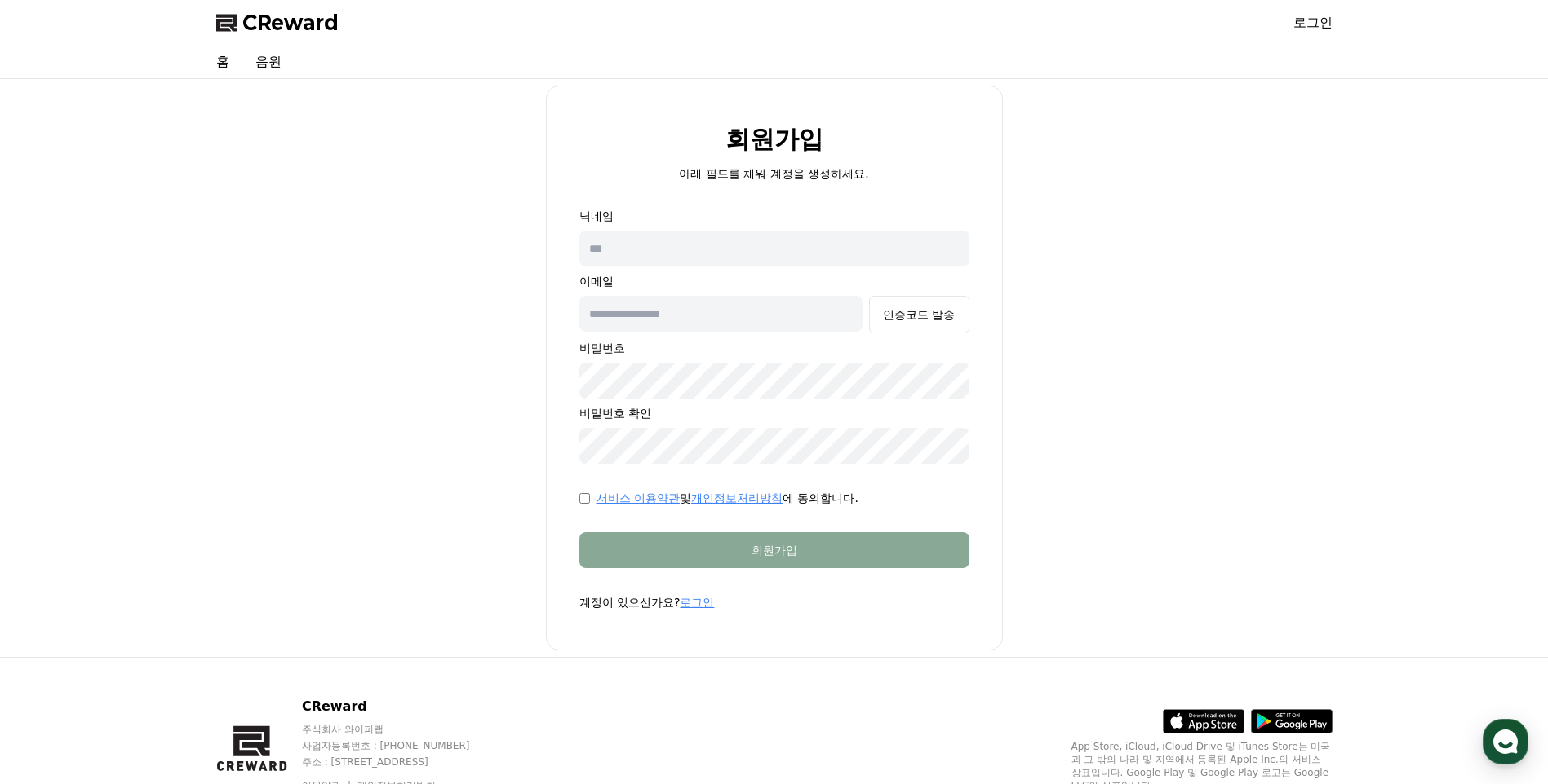
type input "*"
type input "********"
type input "**********"
click at [924, 329] on button "인증코드 발송" at bounding box center [918, 315] width 99 height 38
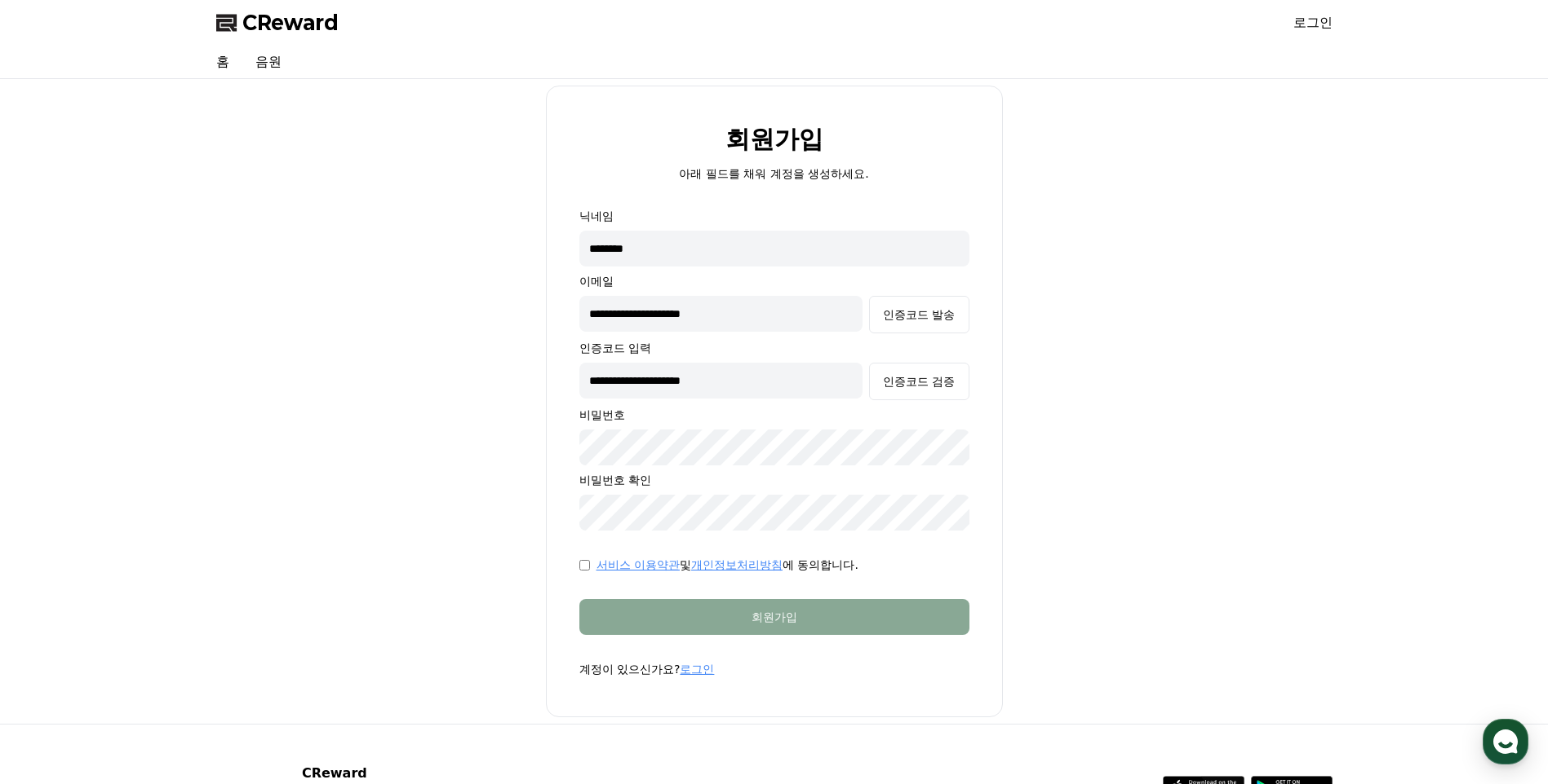
drag, startPoint x: 785, startPoint y: 383, endPoint x: 476, endPoint y: 352, distance: 310.6
click at [503, 360] on div "**********" at bounding box center [774, 402] width 1129 height 632
type input "******"
click at [582, 574] on form "**********" at bounding box center [774, 443] width 442 height 470
click at [583, 572] on div "서비스 이용약관 및 개인정보처리방침 에 동의합니다." at bounding box center [774, 565] width 390 height 16
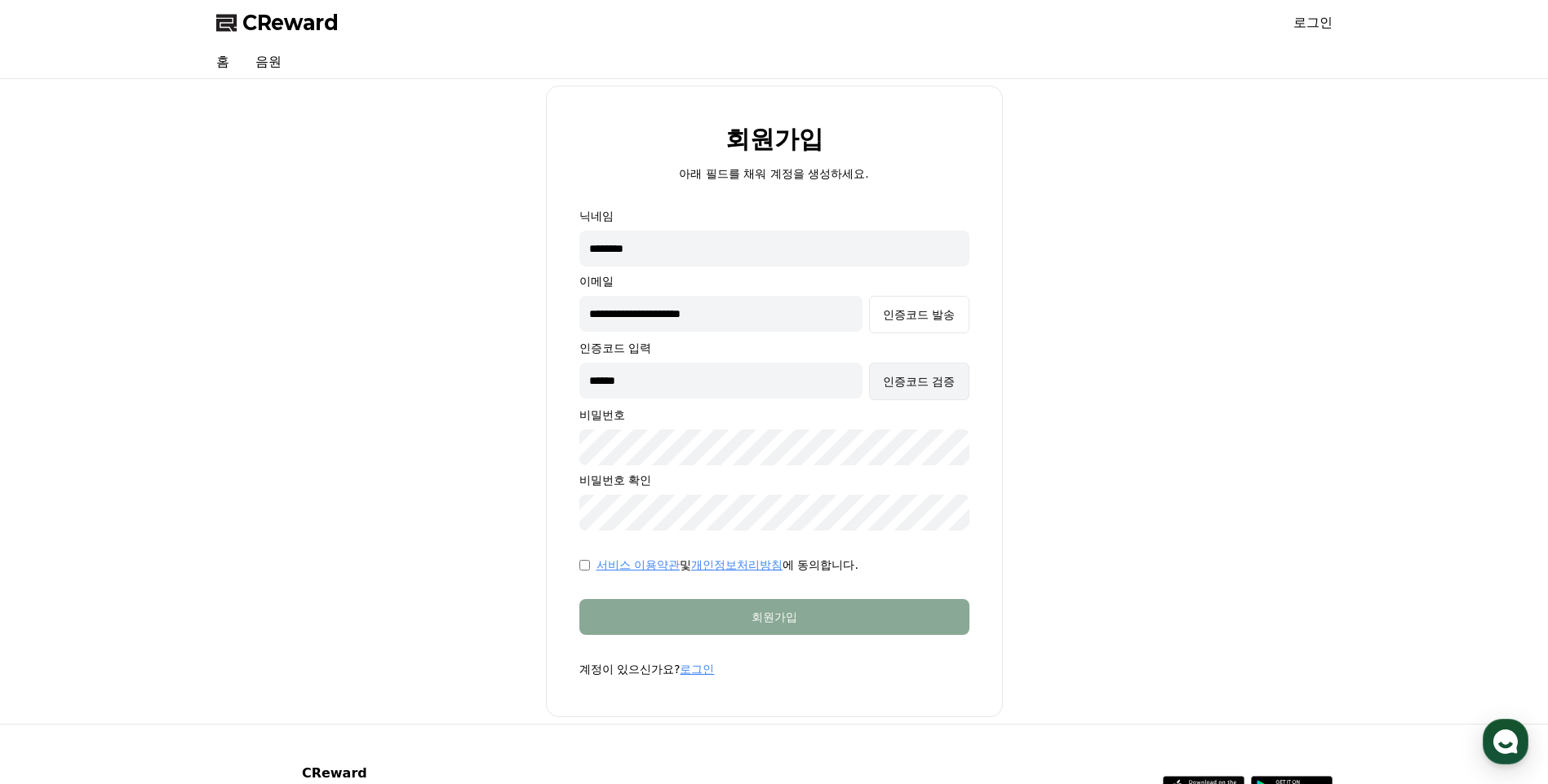
click at [918, 387] on div "인증코드 검증" at bounding box center [918, 381] width 71 height 16
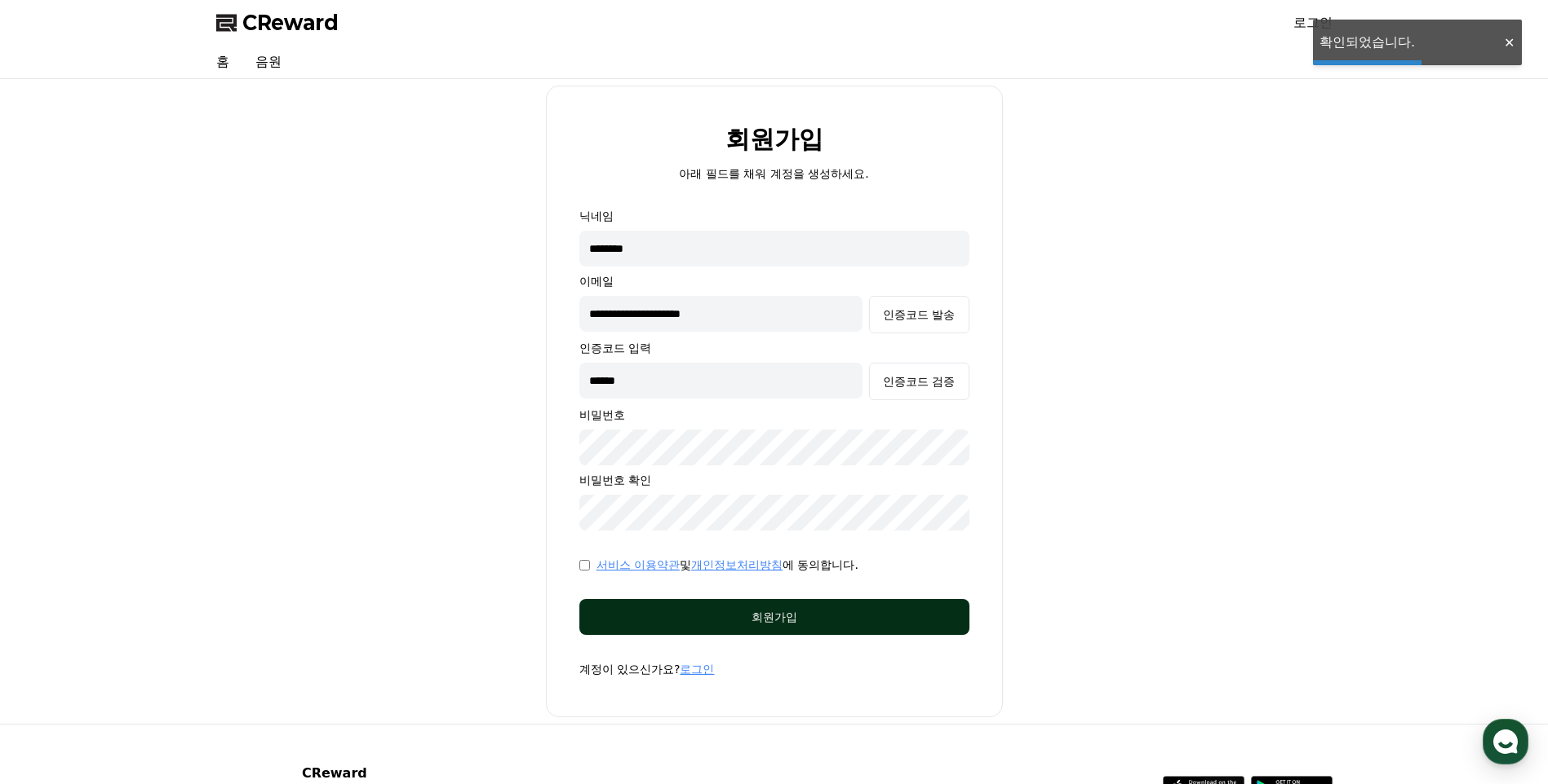
click at [794, 614] on div "회원가입" at bounding box center [774, 617] width 324 height 16
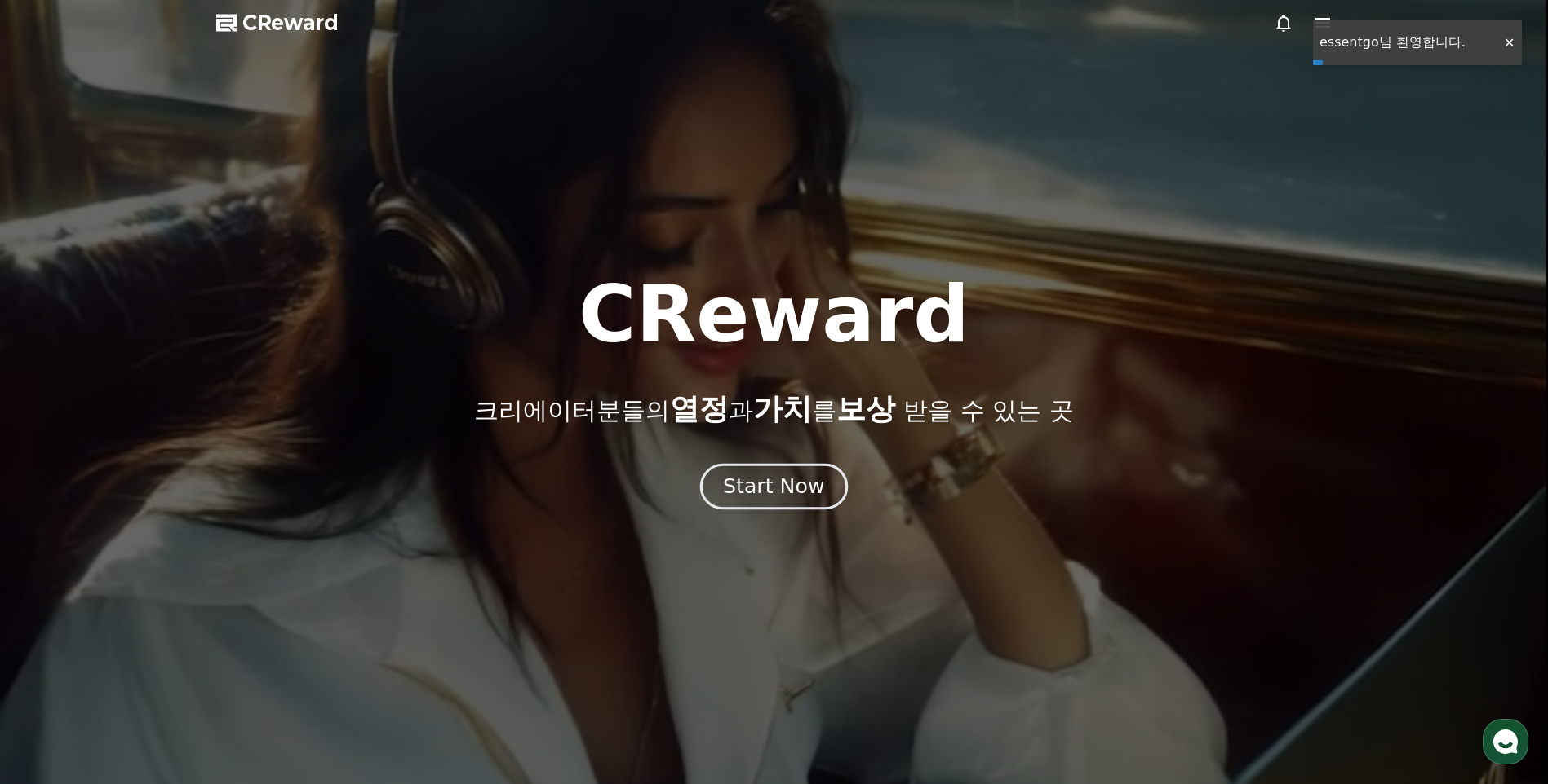
click at [765, 490] on div "Start Now" at bounding box center [774, 487] width 101 height 28
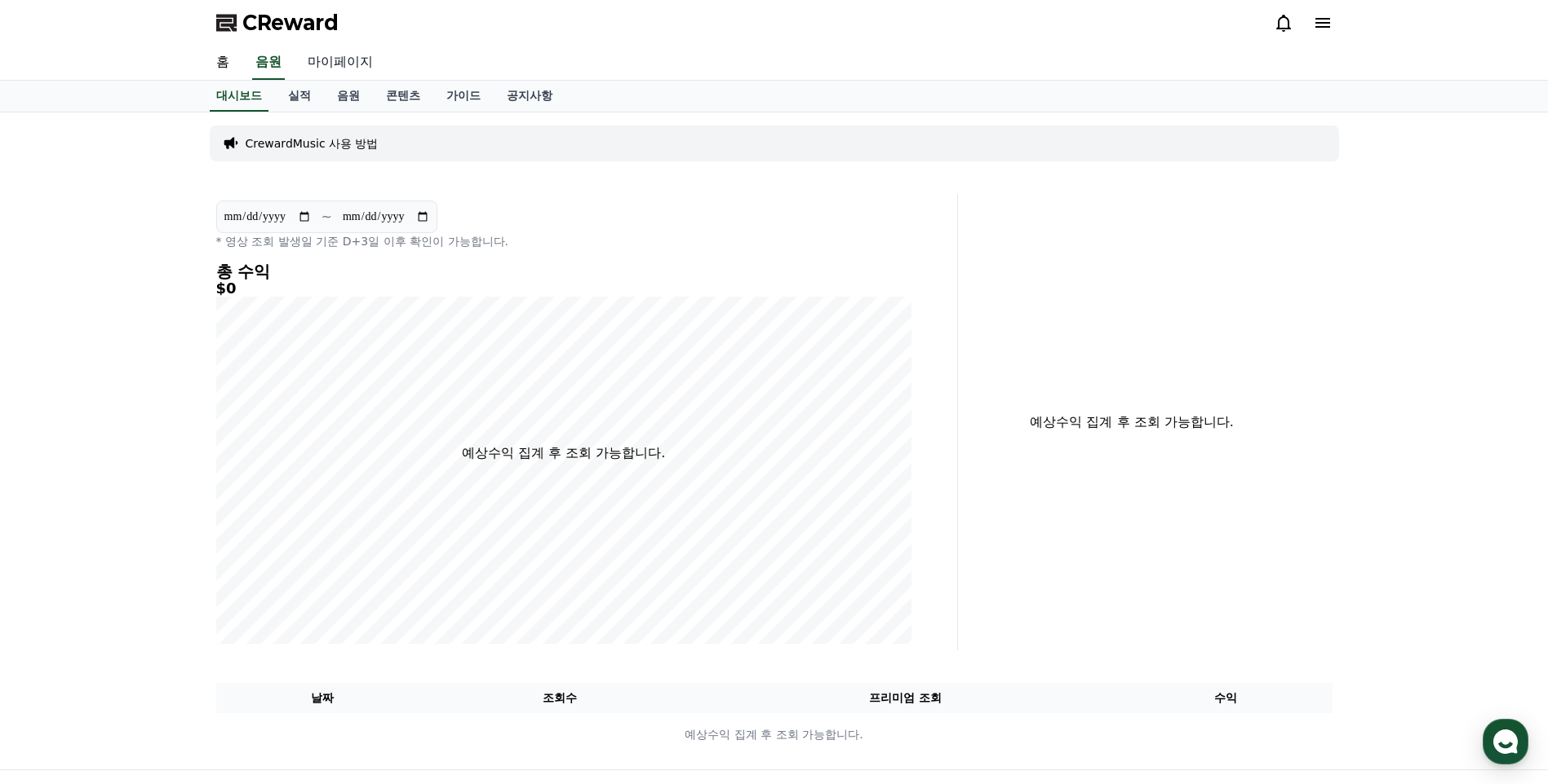
click at [345, 71] on link "마이페이지" at bounding box center [340, 63] width 91 height 34
select select "**********"
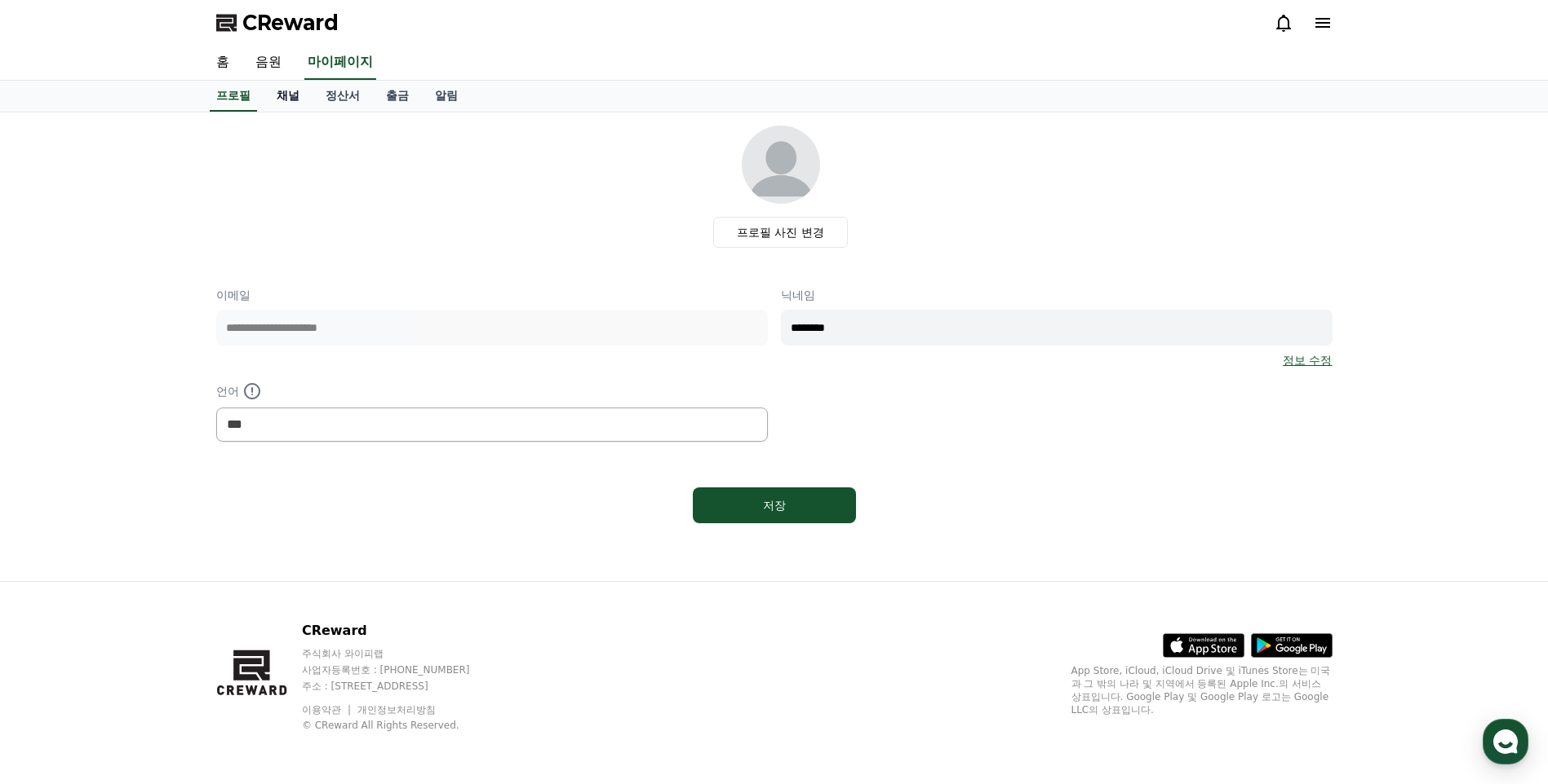
click at [295, 94] on link "채널" at bounding box center [288, 96] width 49 height 31
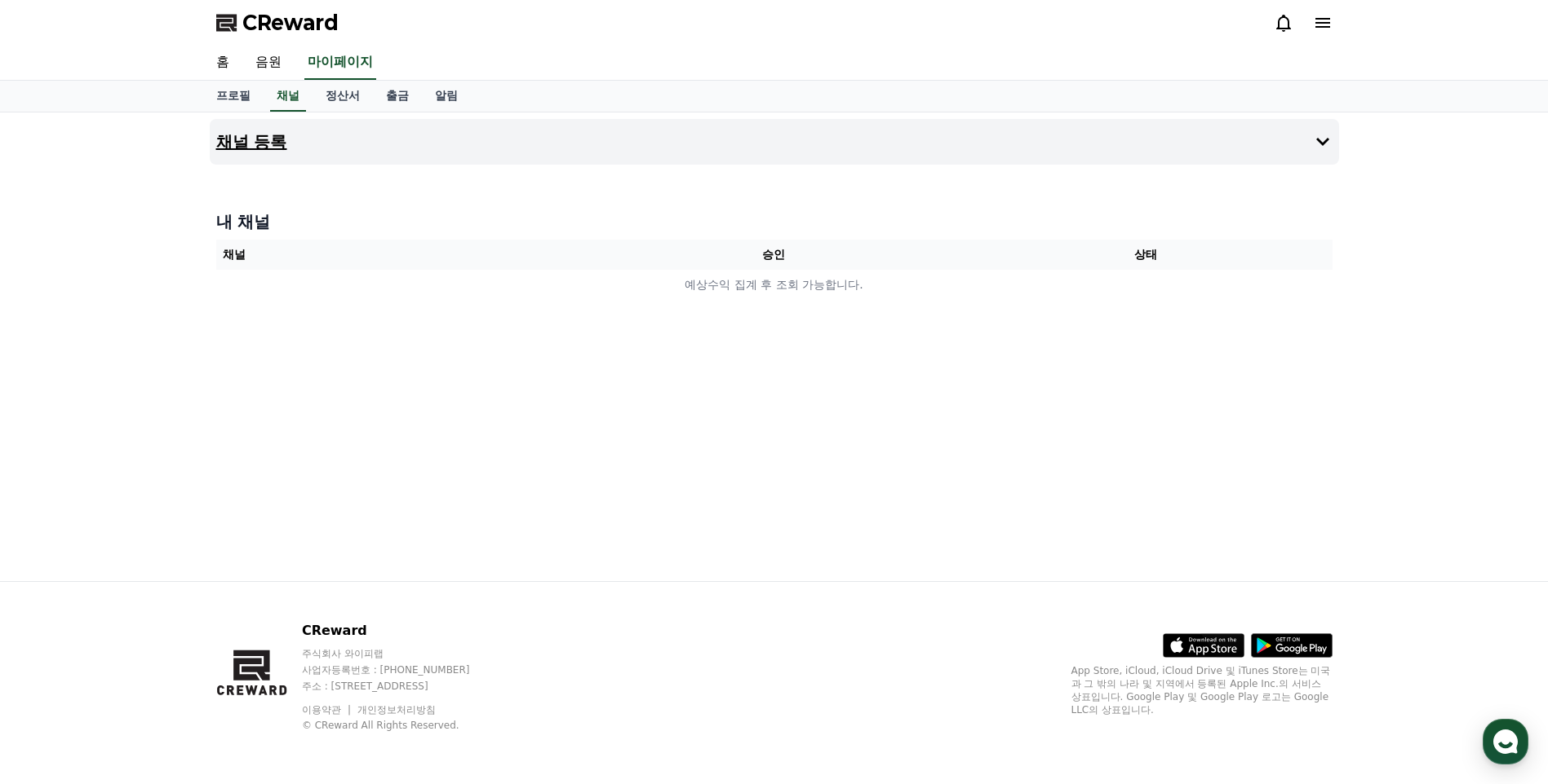
click at [1229, 137] on button "채널 등록" at bounding box center [774, 142] width 1129 height 46
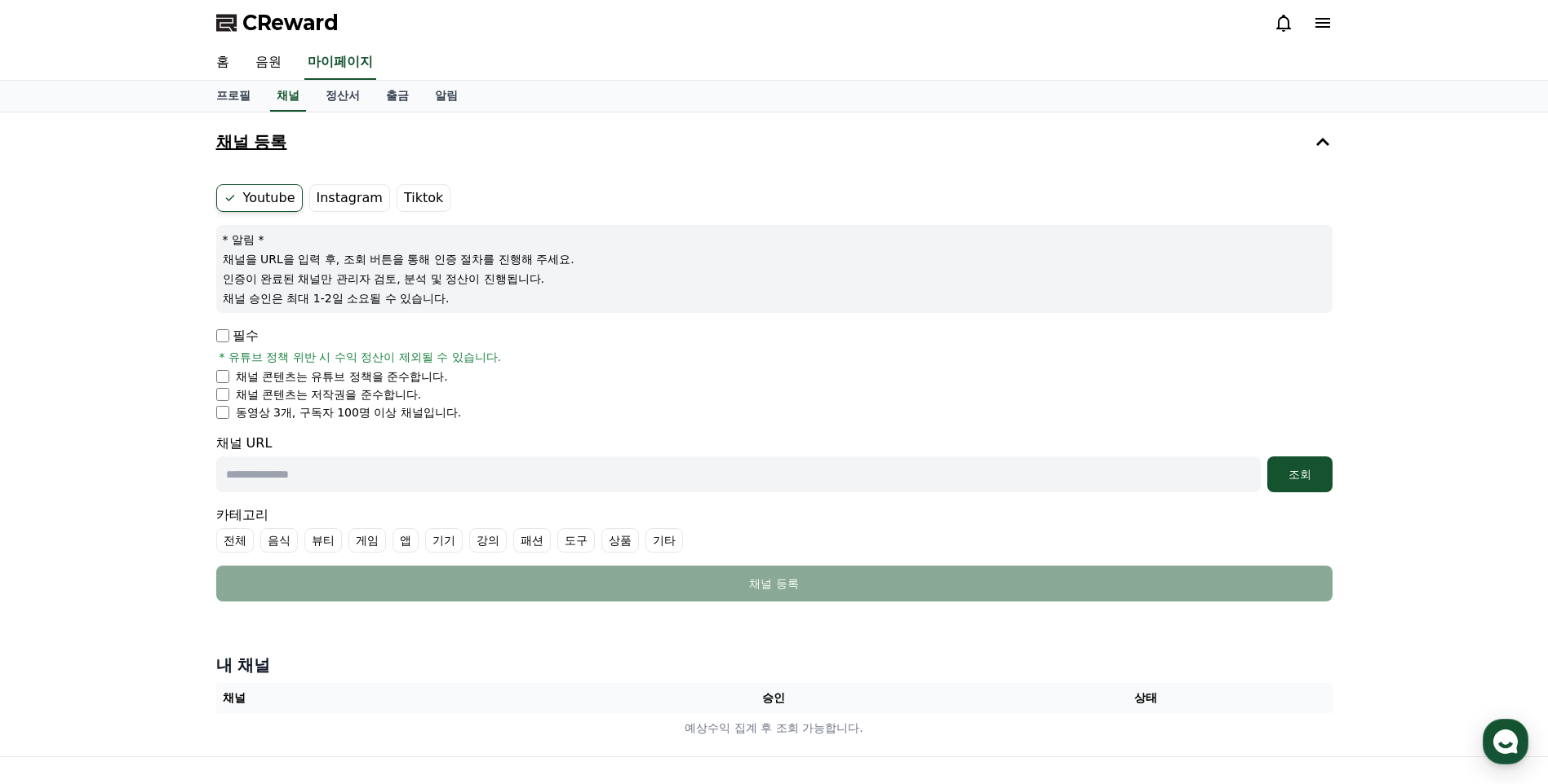
drag, startPoint x: 818, startPoint y: 159, endPoint x: 753, endPoint y: 155, distance: 65.1
click at [713, 137] on button "채널 등록" at bounding box center [774, 142] width 1129 height 46
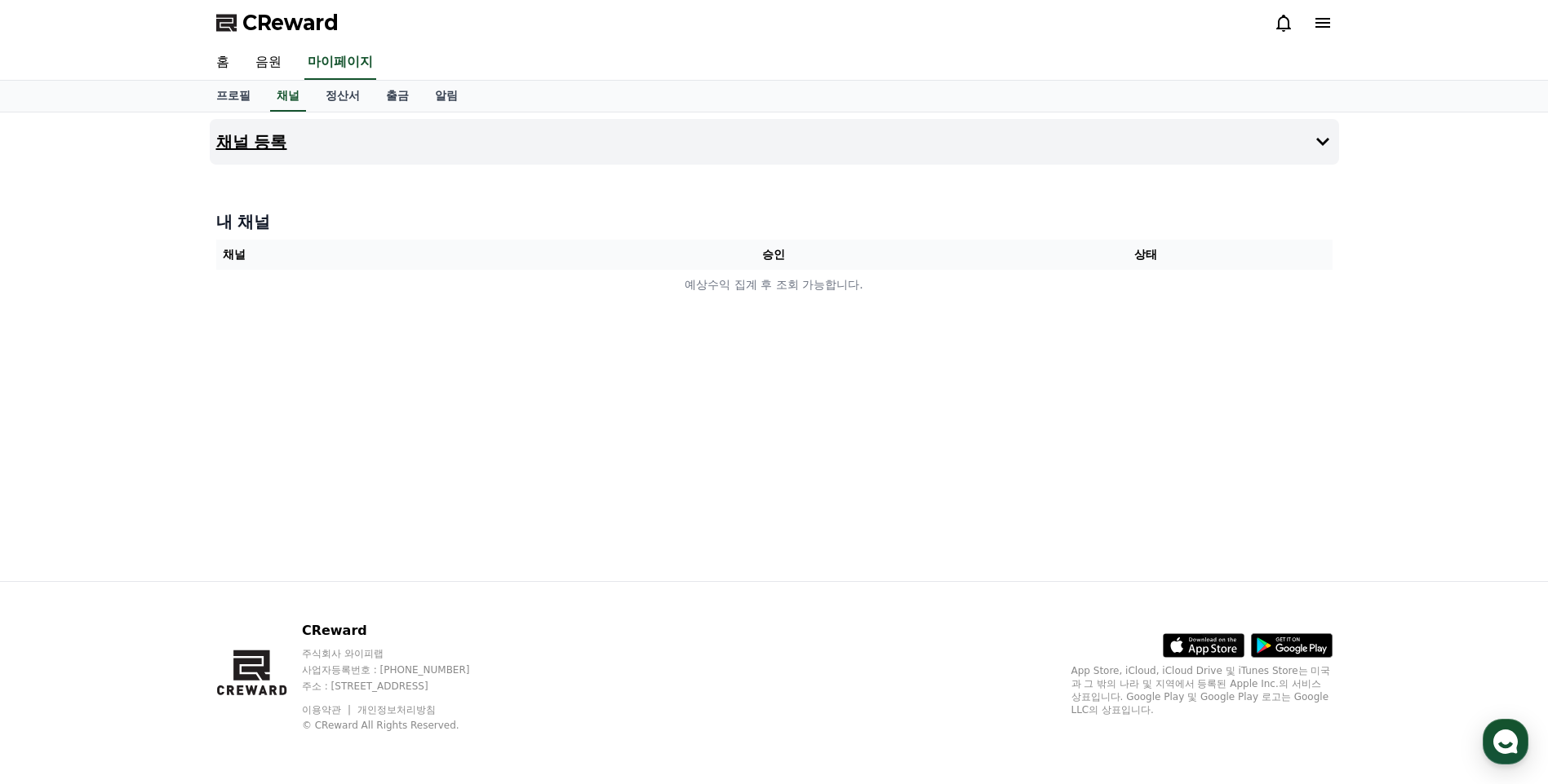
click at [740, 145] on button "채널 등록" at bounding box center [774, 142] width 1129 height 46
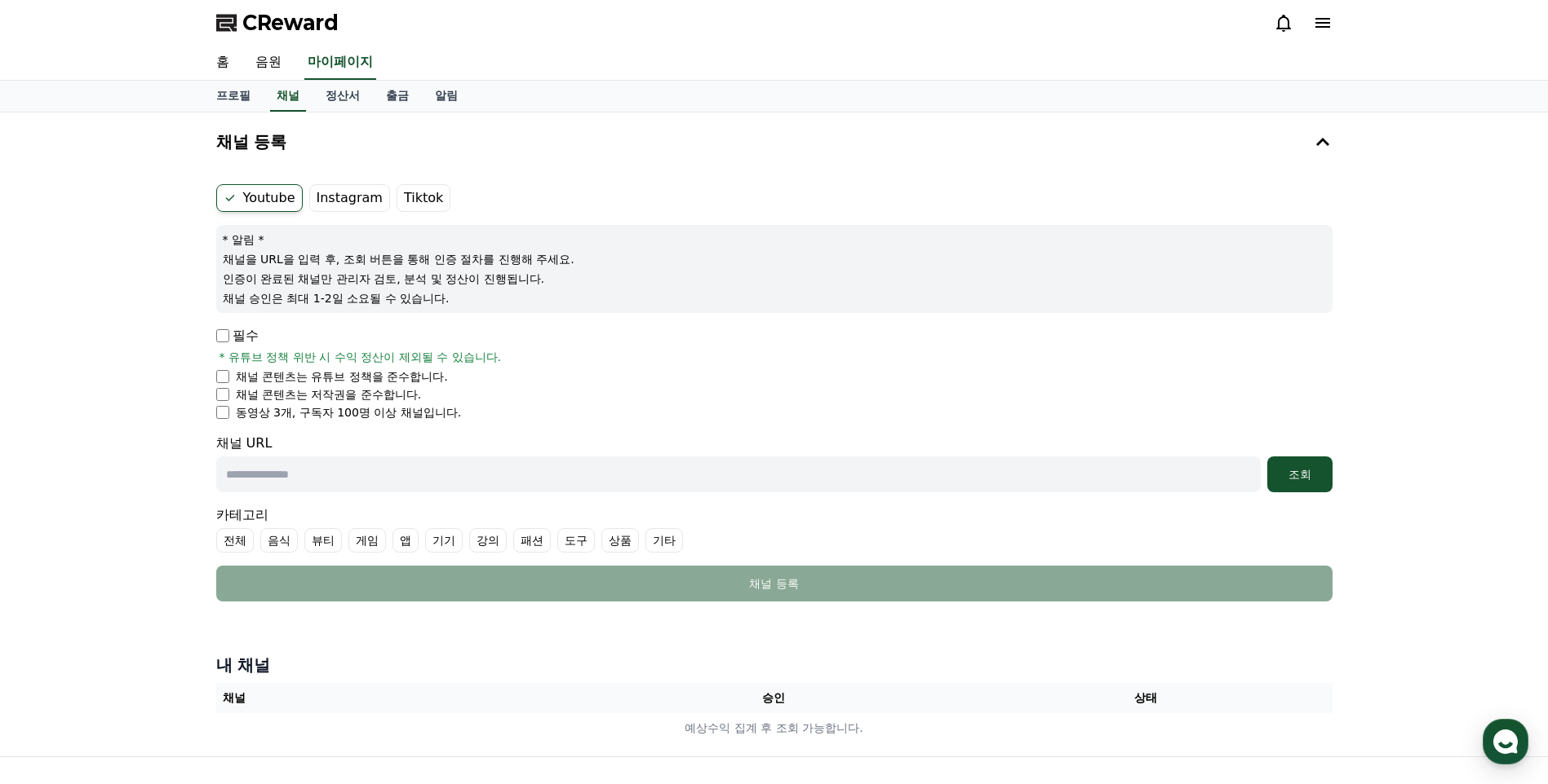
drag, startPoint x: 251, startPoint y: 411, endPoint x: 468, endPoint y: 411, distance: 217.0
click at [468, 411] on li "동영상 3개, 구독자 100명 이상 채널입니다." at bounding box center [774, 413] width 1116 height 16
drag, startPoint x: 468, startPoint y: 411, endPoint x: 347, endPoint y: 365, distance: 129.4
click at [347, 365] on div "필수 * 유튜브 정책 위반 시 수익 정산이 제외될 수 있습니다. 채널 콘텐츠는 유튜브 정책을 준수합니다. 채널 콘텐츠는 저작권을 준수합니다. …" at bounding box center [774, 373] width 1116 height 95
click at [222, 403] on ul "채널 콘텐츠는 유튜브 정책을 준수합니다. 채널 콘텐츠는 저작권을 준수합니다. 동영상 3개, 구독자 100명 이상 채널입니다." at bounding box center [774, 395] width 1116 height 52
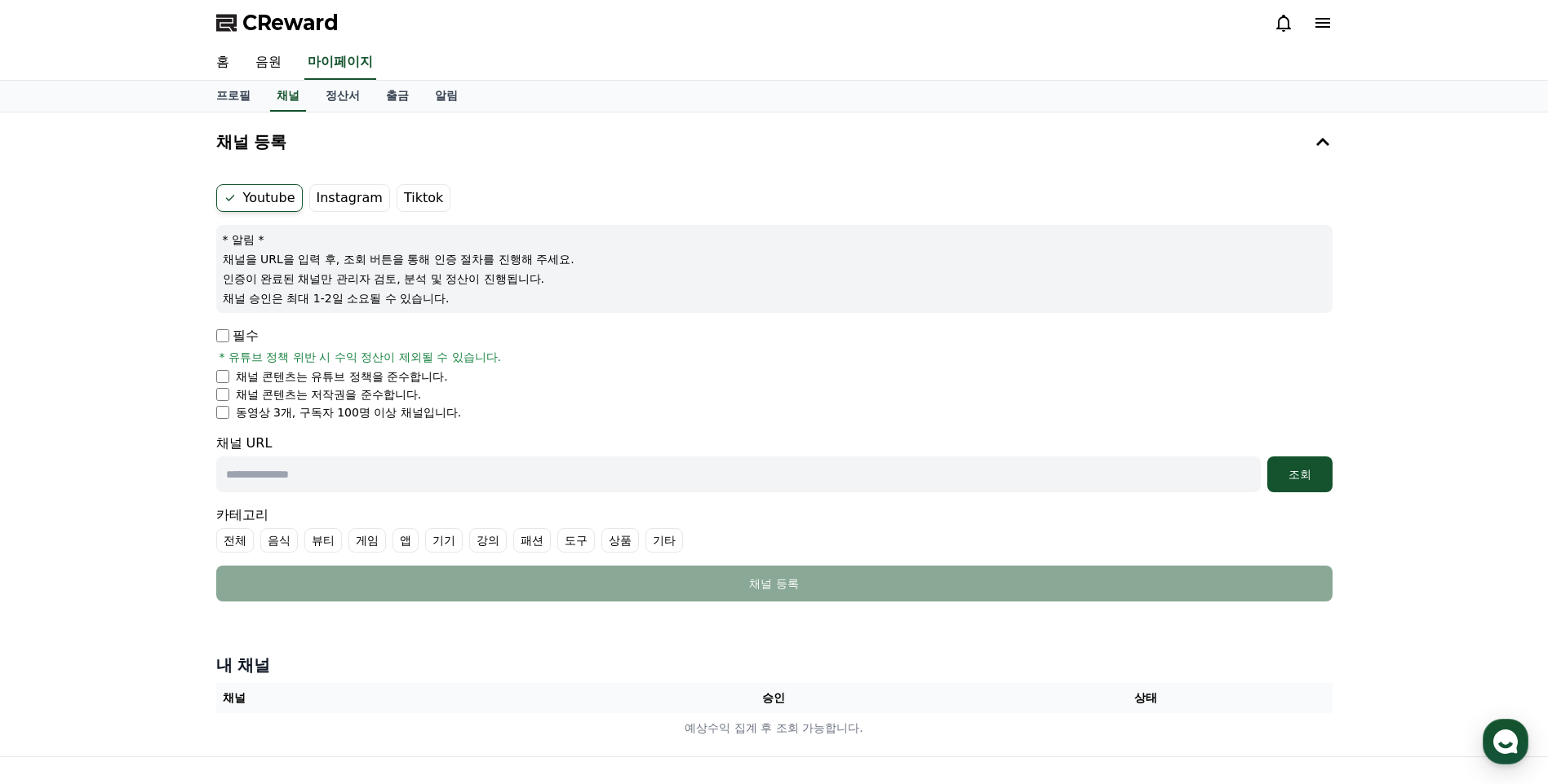
click at [222, 420] on li "동영상 3개, 구독자 100명 이상 채널입니다." at bounding box center [774, 413] width 1116 height 16
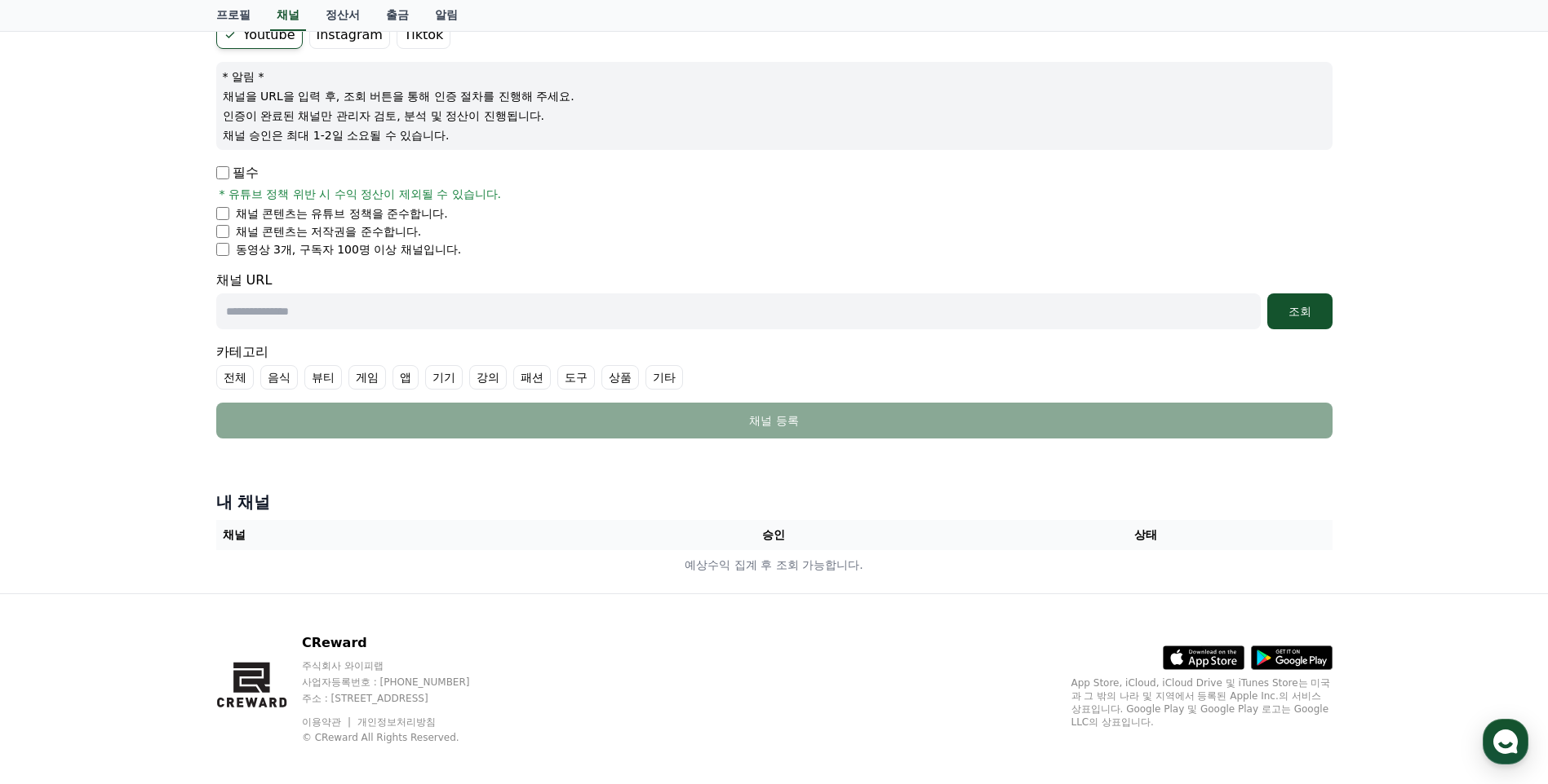
click at [516, 308] on input "text" at bounding box center [738, 312] width 1045 height 36
paste input "**********"
type input "**********"
click at [239, 384] on label "전체" at bounding box center [235, 377] width 38 height 24
click at [1304, 310] on div "조회" at bounding box center [1299, 312] width 52 height 16
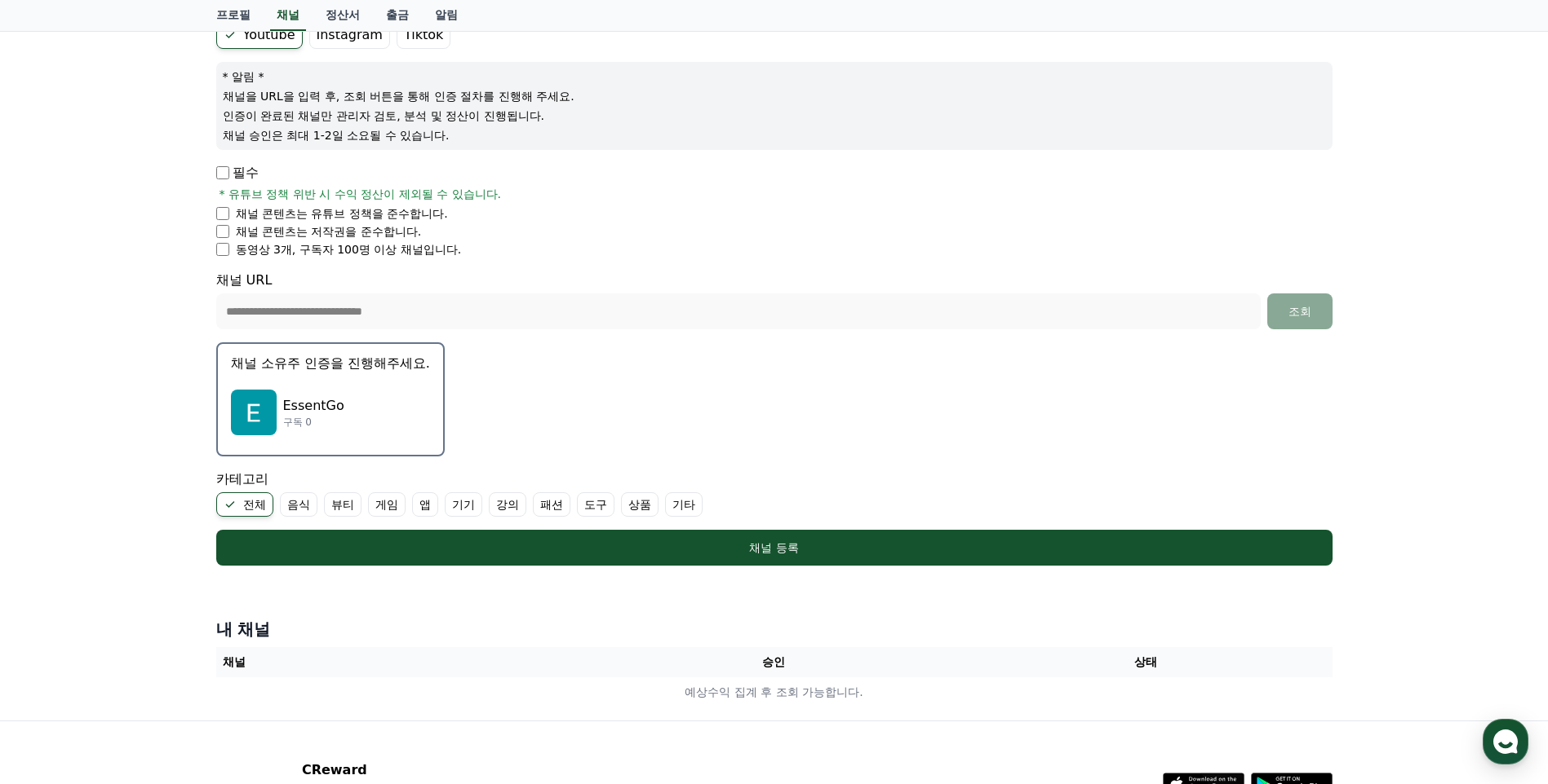
click at [396, 398] on div "EssentGo 구독 0" at bounding box center [330, 413] width 199 height 65
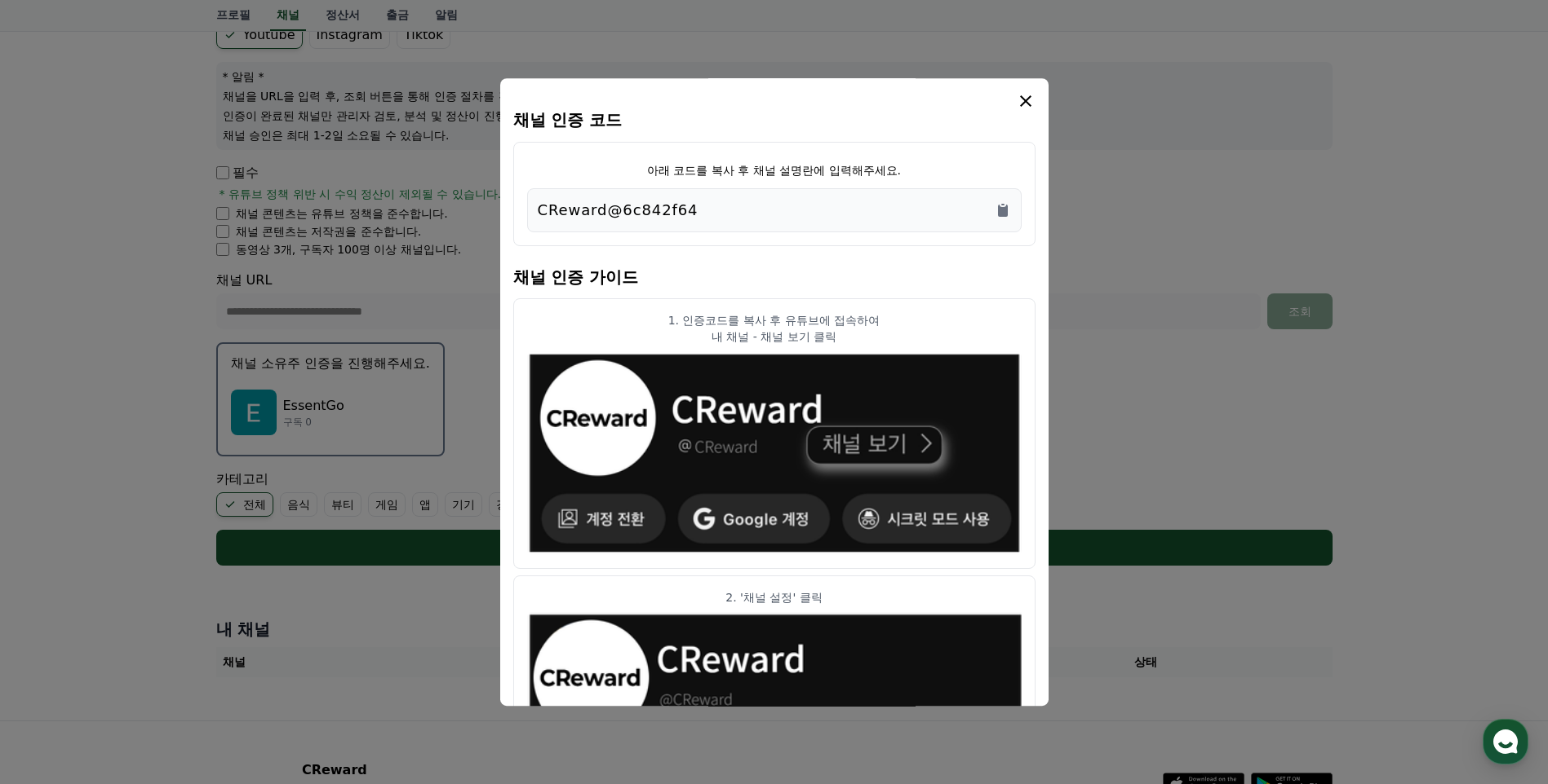
click at [803, 208] on div "CReward@6c842f64" at bounding box center [774, 210] width 474 height 23
click at [1009, 214] on icon "Copy to clipboard" at bounding box center [1002, 210] width 16 height 16
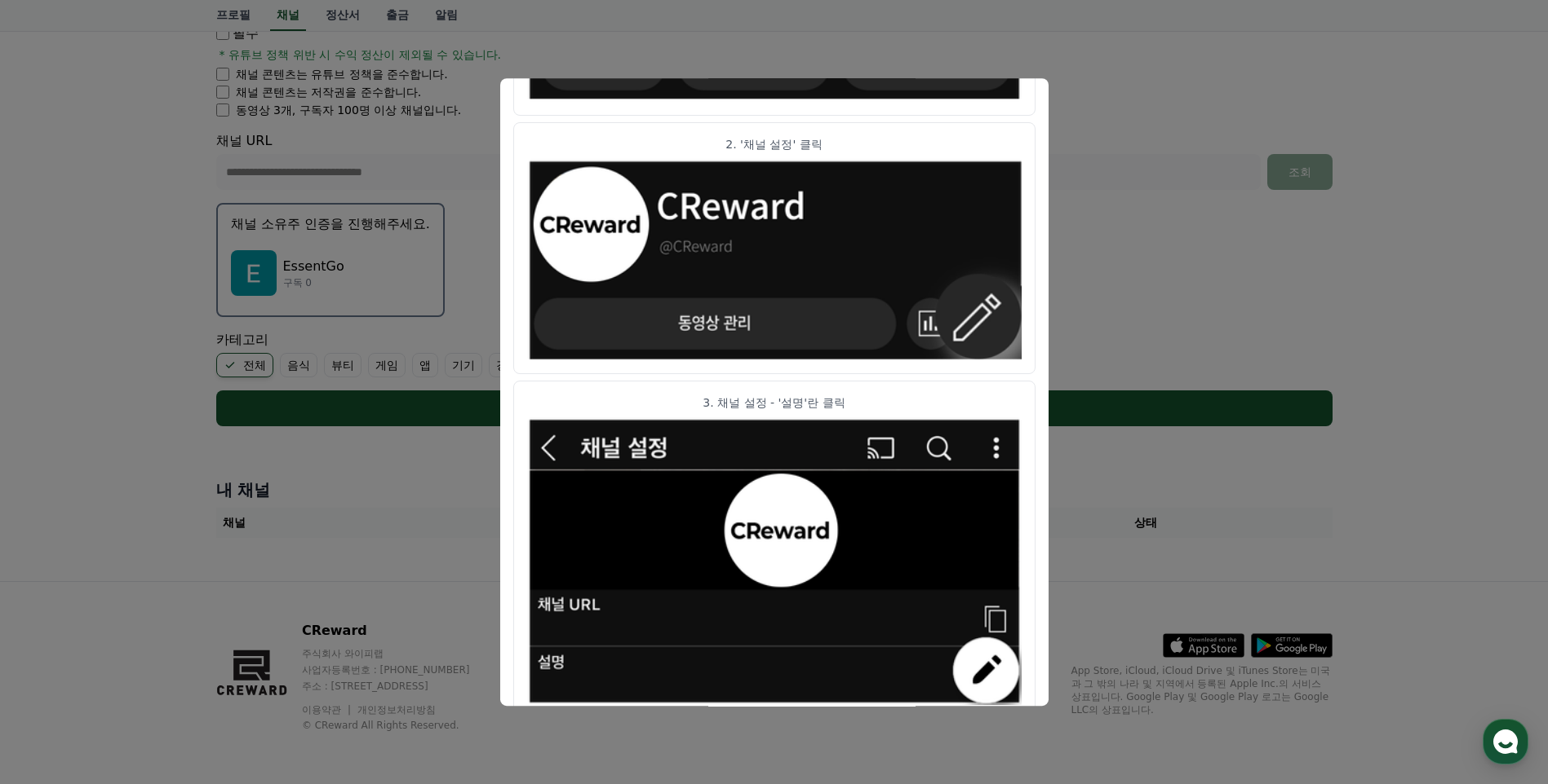
scroll to position [779, 0]
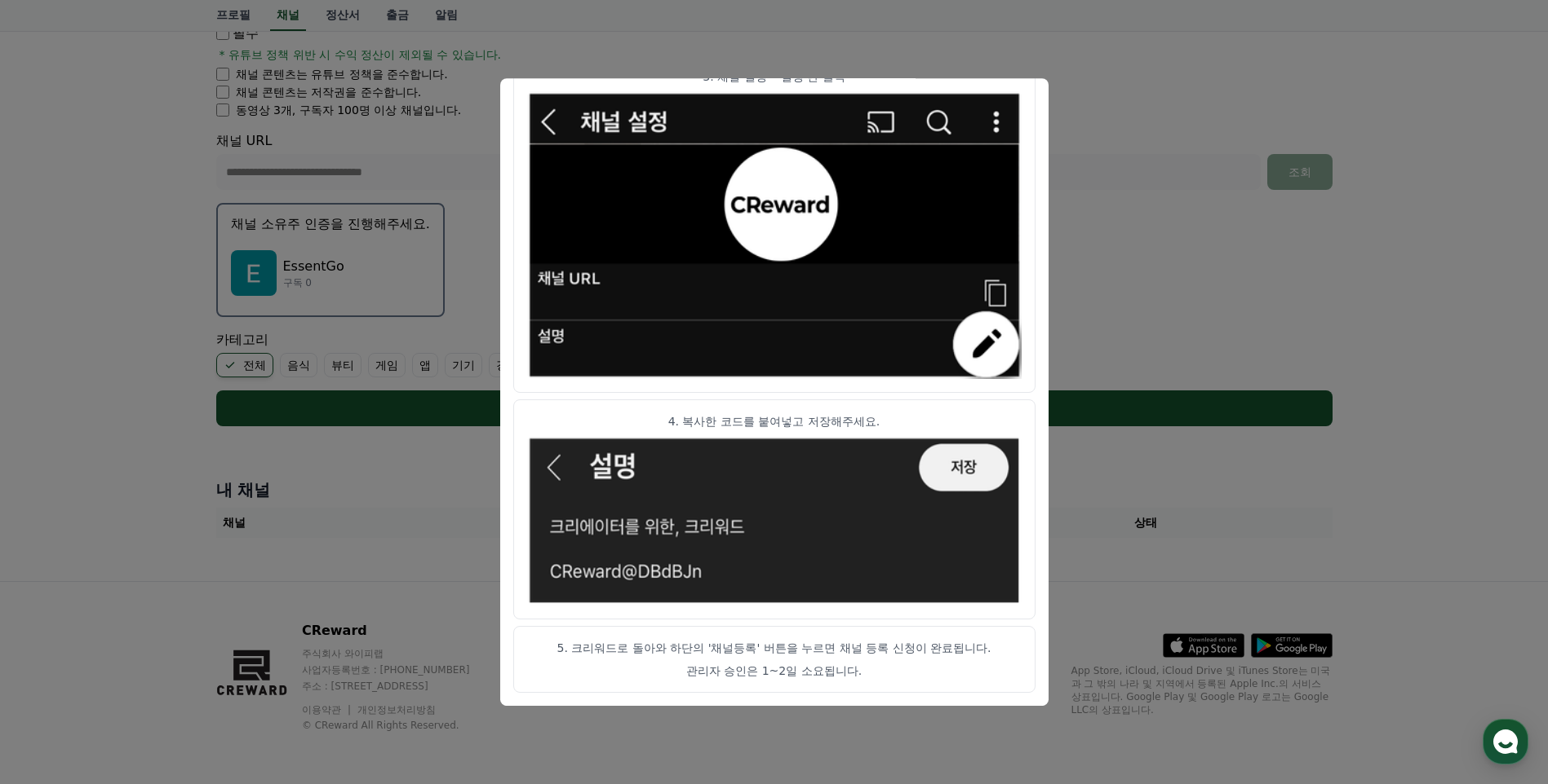
click at [1138, 515] on button "close modal" at bounding box center [774, 392] width 1548 height 784
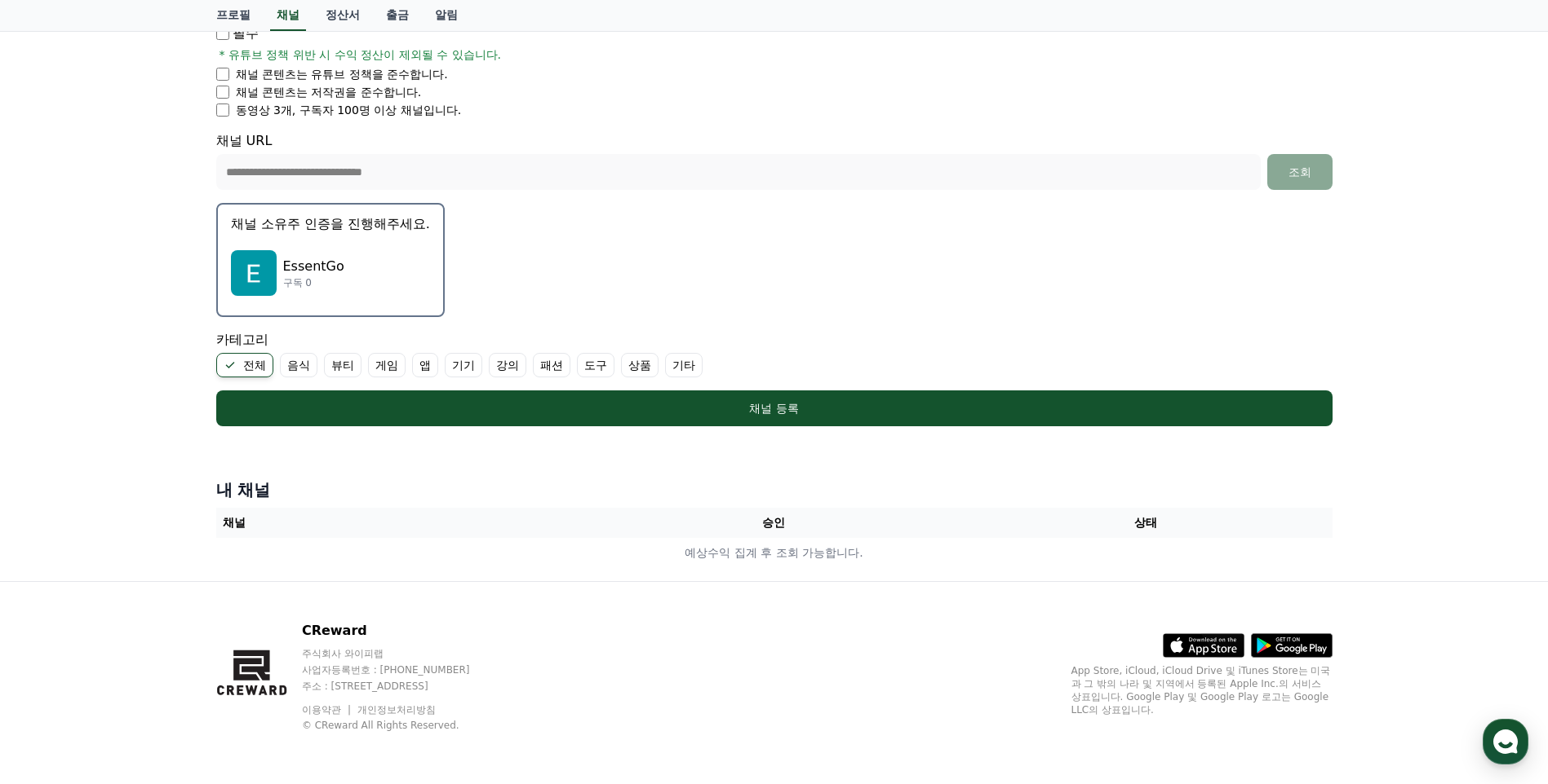
click at [369, 279] on div "EssentGo 구독 0" at bounding box center [330, 273] width 199 height 65
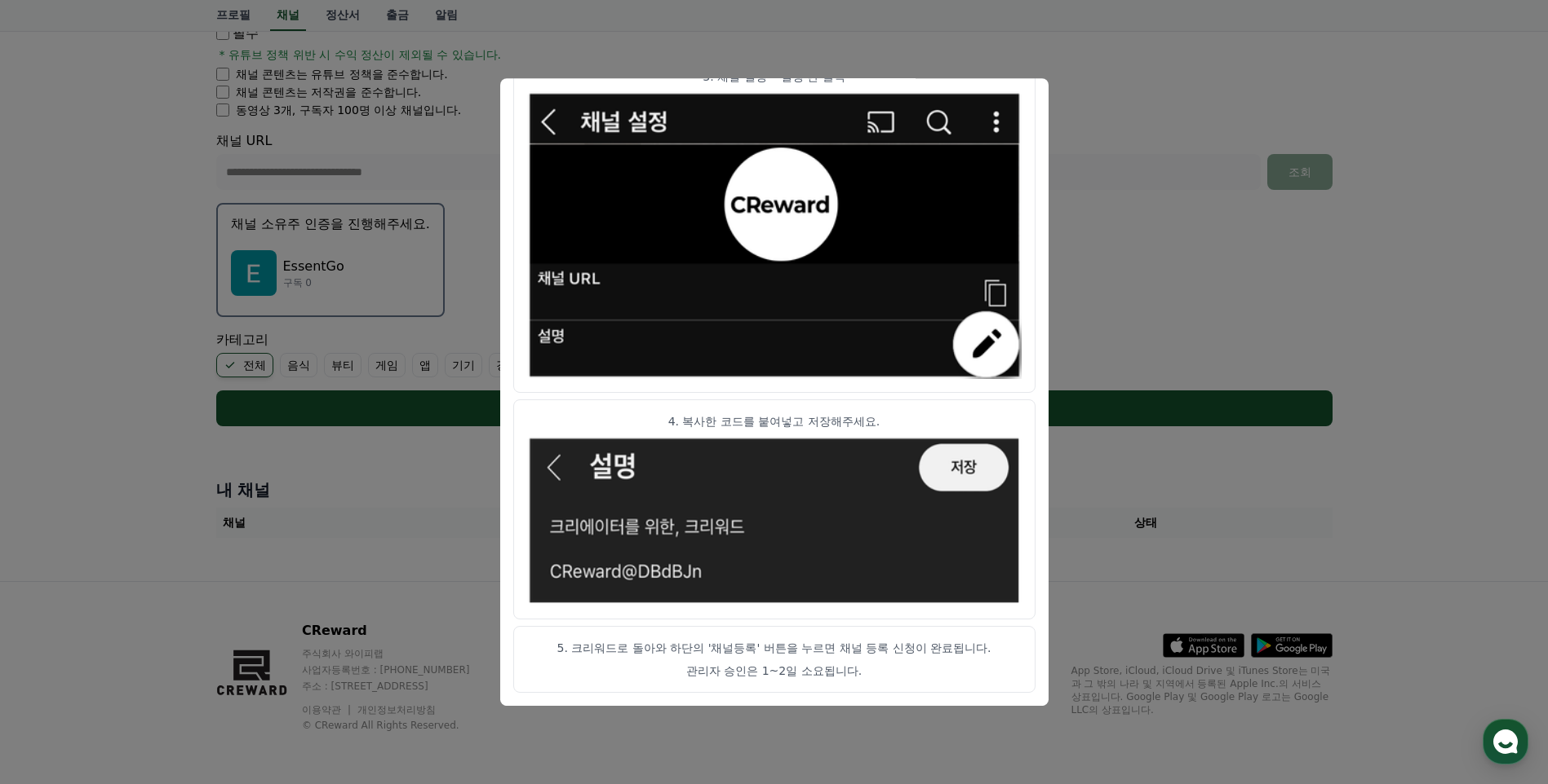
click at [950, 464] on img "modal" at bounding box center [774, 521] width 494 height 171
click at [1165, 556] on button "close modal" at bounding box center [774, 392] width 1548 height 784
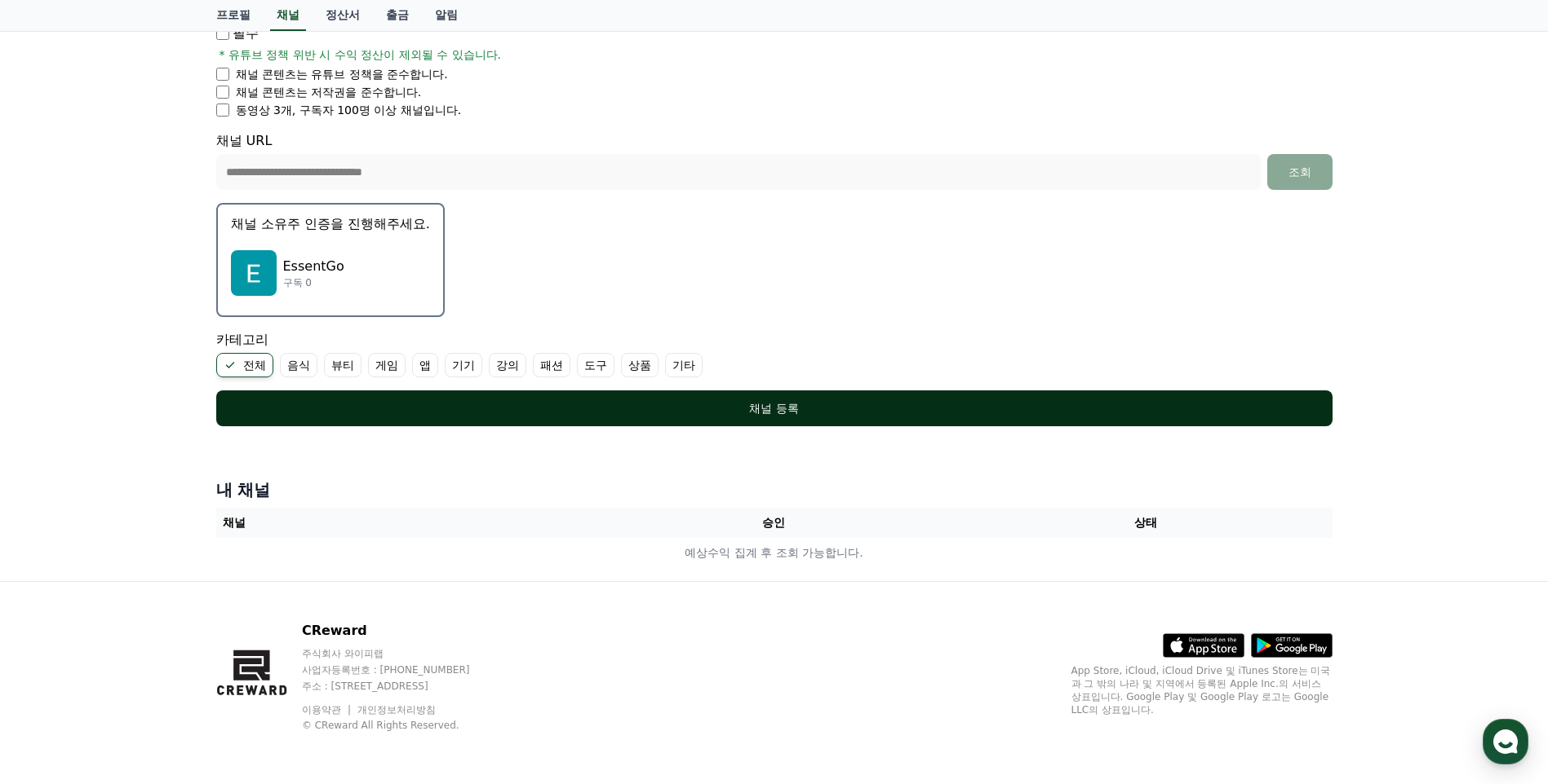
click at [813, 409] on div "채널 등록" at bounding box center [774, 408] width 1051 height 16
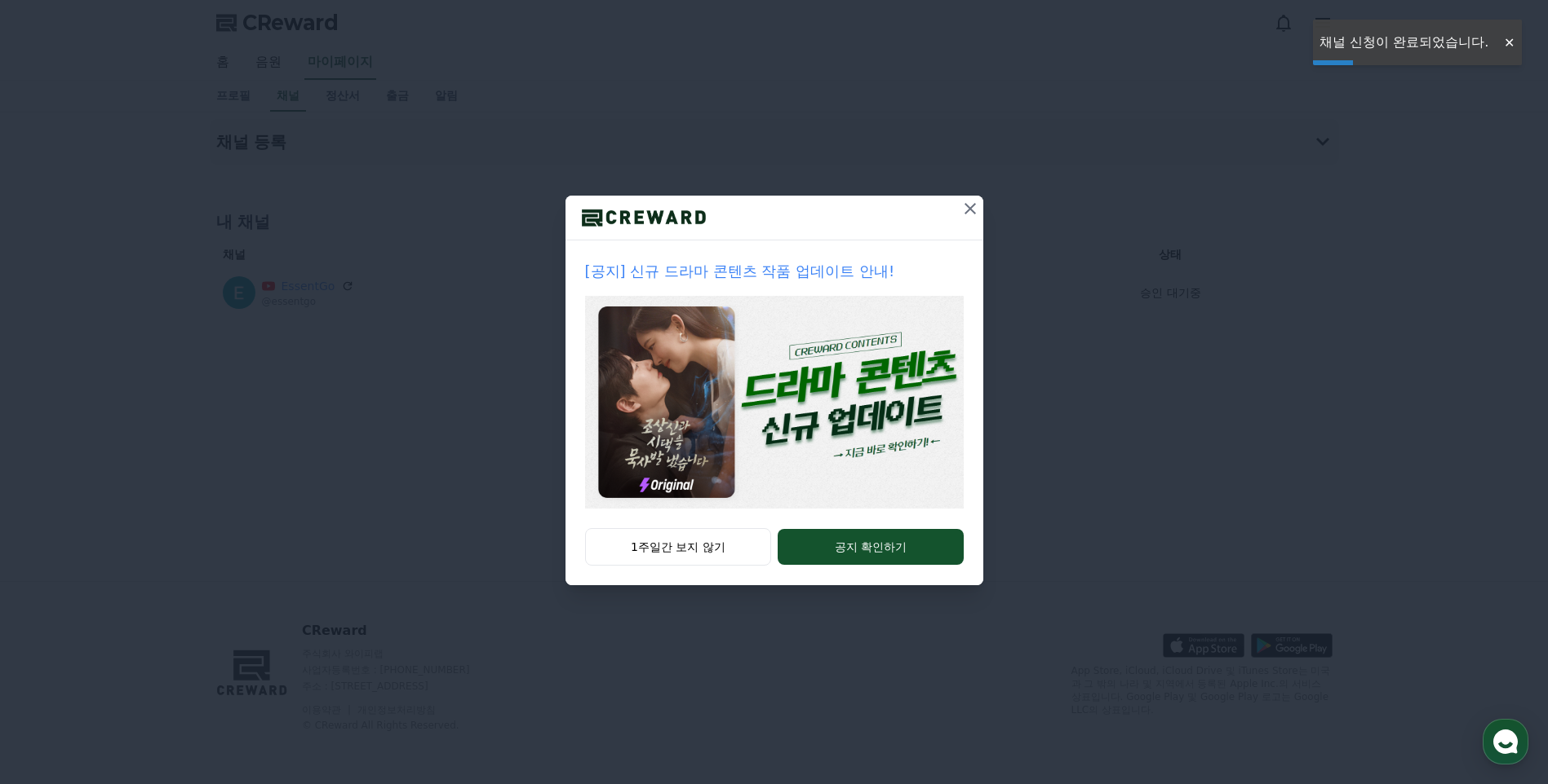
click at [969, 209] on icon at bounding box center [970, 209] width 12 height 12
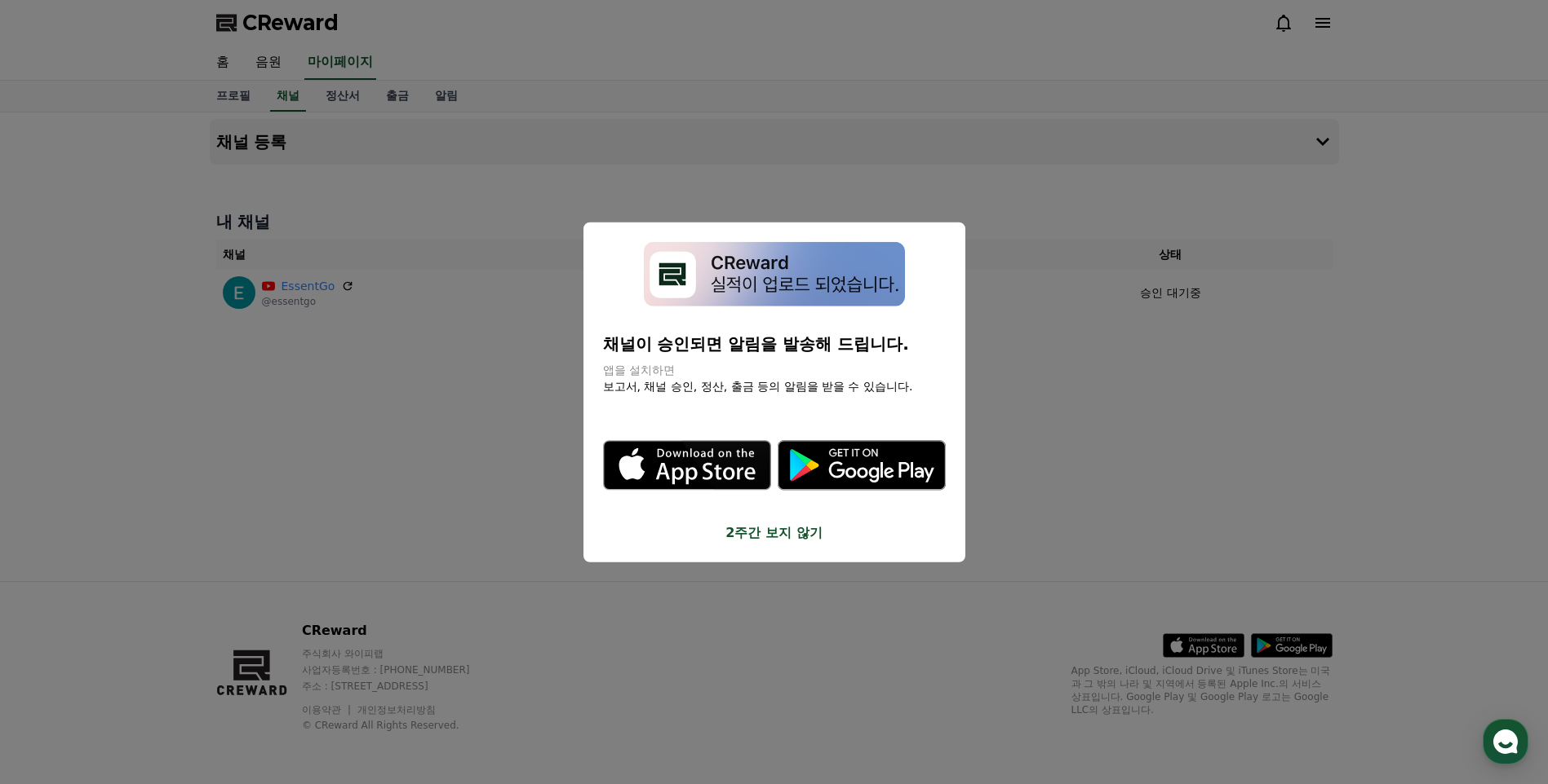
click at [771, 533] on button "2주간 보지 않기" at bounding box center [774, 533] width 342 height 20
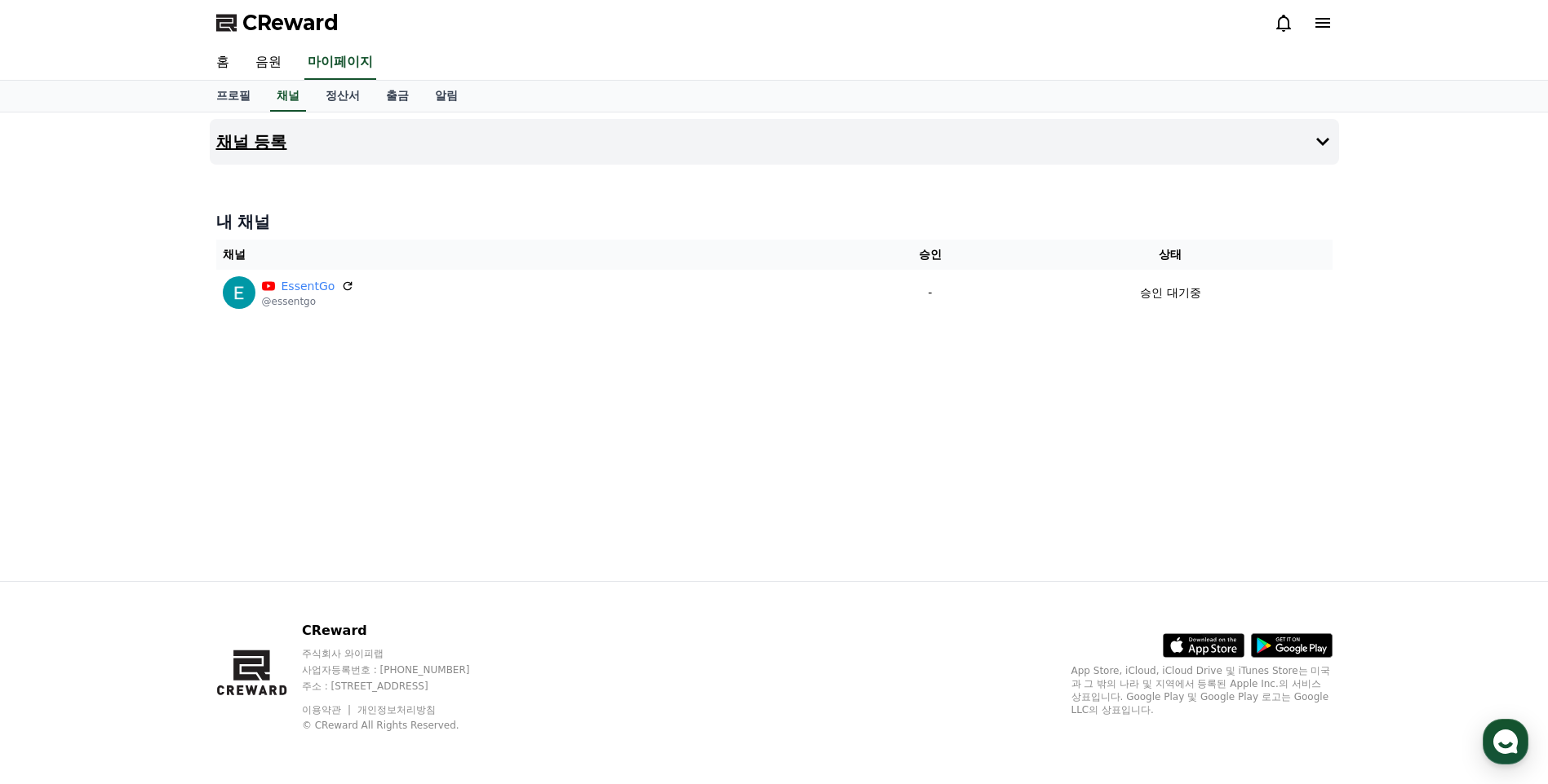
click at [825, 143] on button "채널 등록" at bounding box center [774, 142] width 1129 height 46
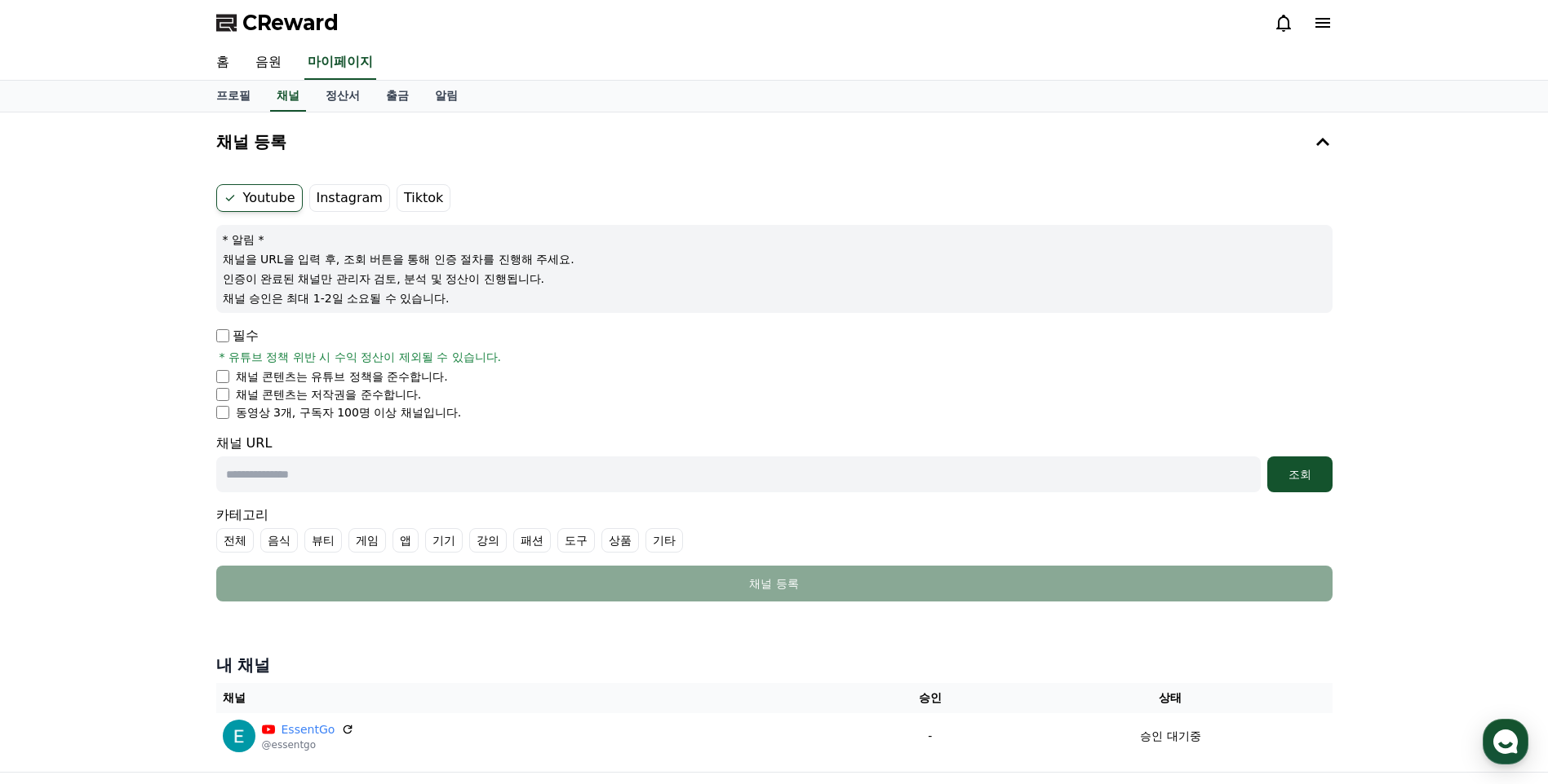
click at [360, 194] on label "Instagram" at bounding box center [349, 198] width 80 height 28
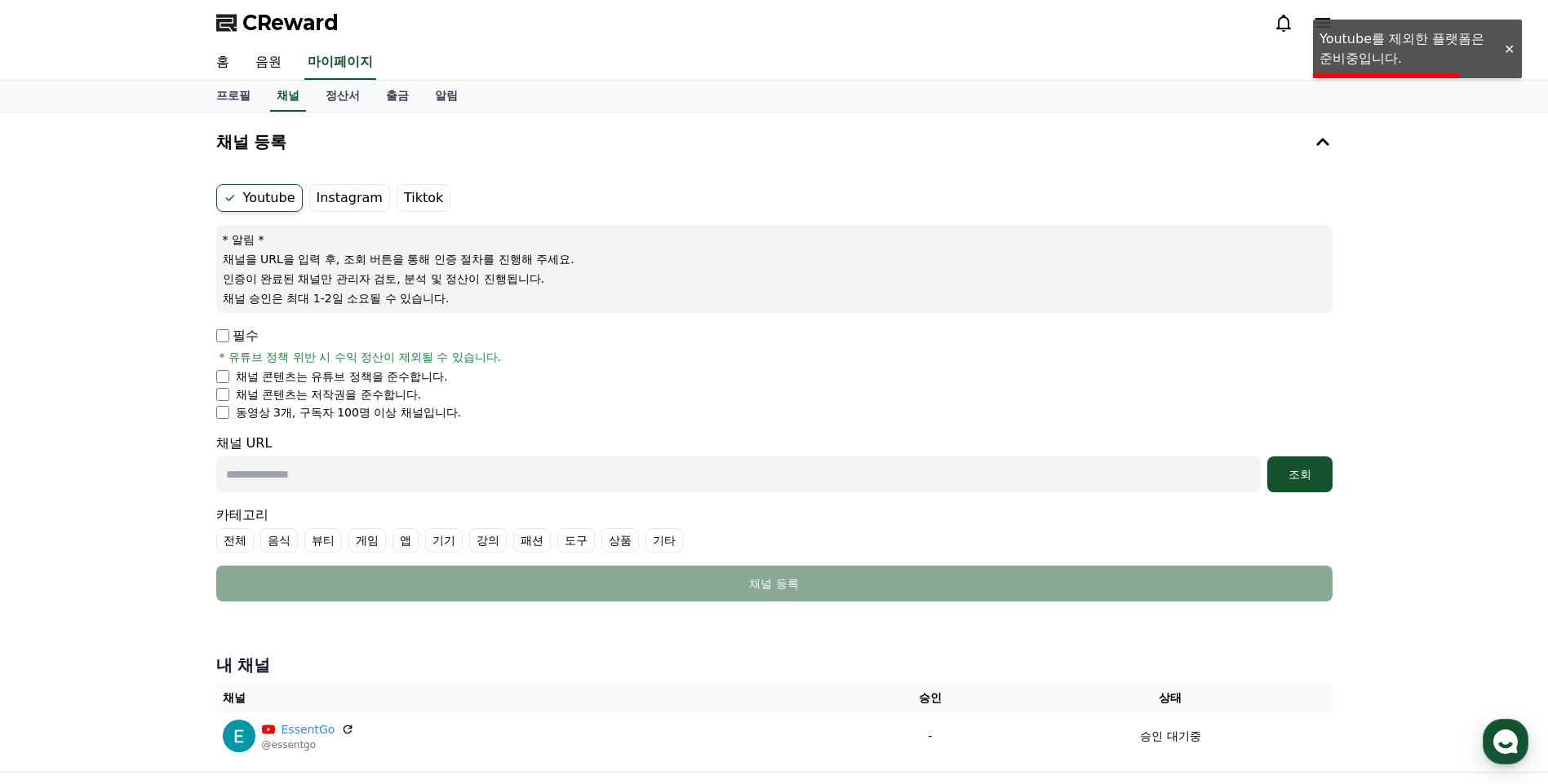
click at [346, 198] on label "Instagram" at bounding box center [349, 198] width 80 height 28
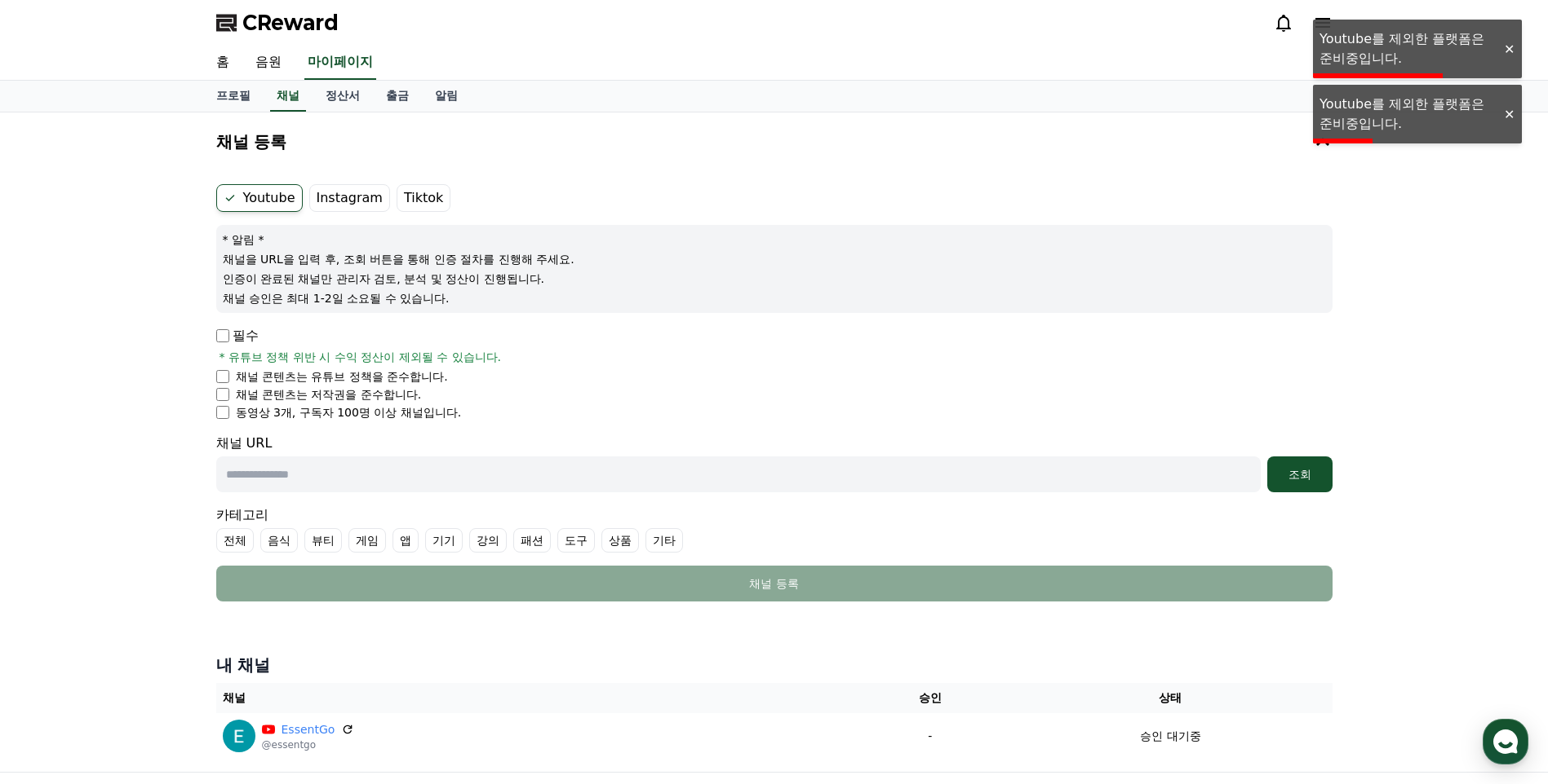
click at [416, 206] on label "Tiktok" at bounding box center [424, 198] width 54 height 28
drag, startPoint x: 1020, startPoint y: 378, endPoint x: 867, endPoint y: 341, distance: 157.4
click at [867, 341] on div "필수 * 유튜브 정책 위반 시 수익 정산이 제외될 수 있습니다." at bounding box center [774, 345] width 1116 height 39
drag, startPoint x: 935, startPoint y: 369, endPoint x: 888, endPoint y: 348, distance: 51.5
click at [887, 348] on div "필수 * 유튜브 정책 위반 시 수익 정산이 제외될 수 있습니다." at bounding box center [774, 345] width 1116 height 39
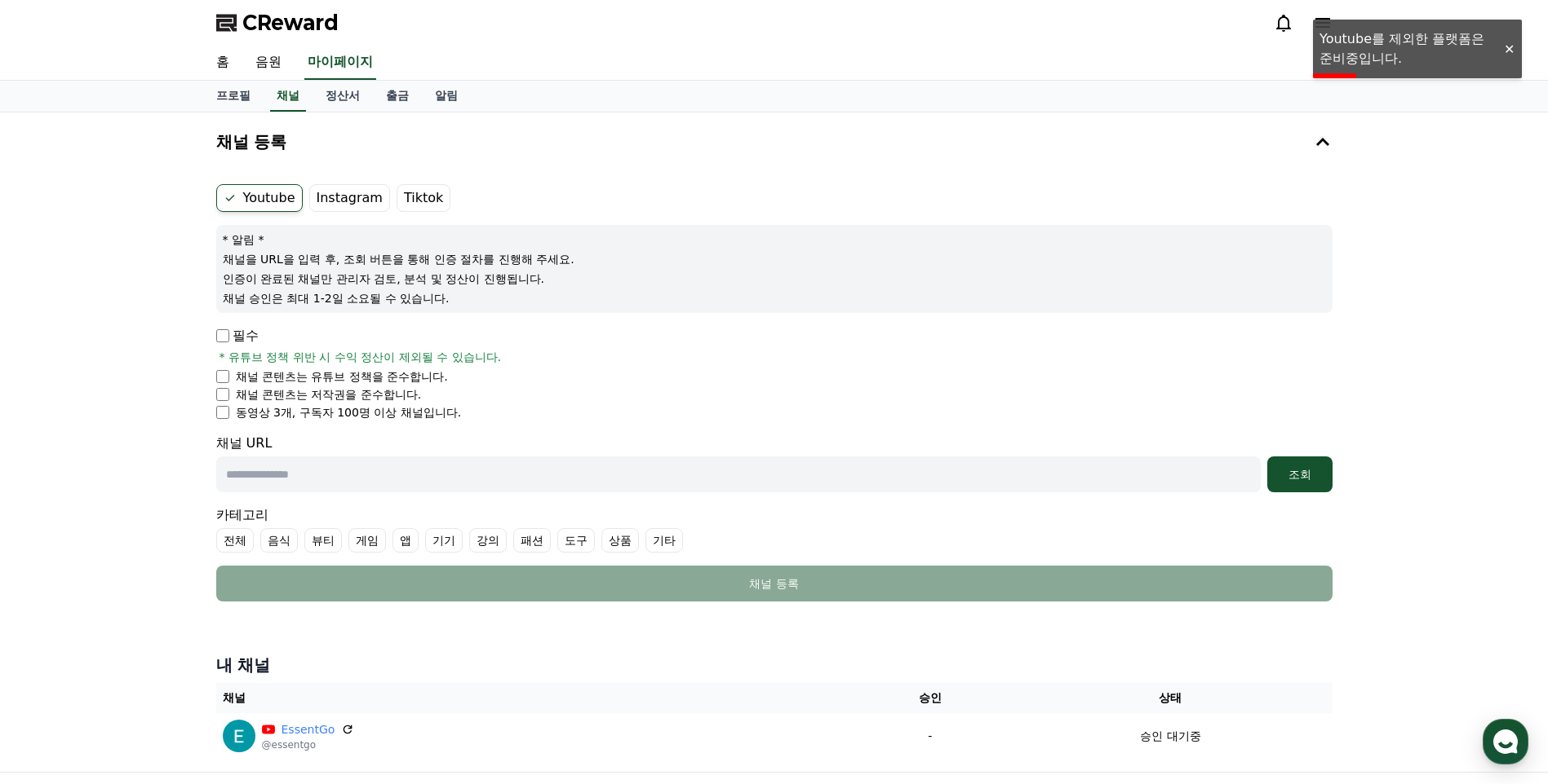
drag, startPoint x: 918, startPoint y: 357, endPoint x: 813, endPoint y: 331, distance: 108.2
click at [813, 331] on div "필수 * 유튜브 정책 위반 시 수익 정산이 제외될 수 있습니다." at bounding box center [774, 345] width 1116 height 39
drag, startPoint x: 1010, startPoint y: 357, endPoint x: 964, endPoint y: 382, distance: 52.4
click at [916, 357] on div "필수 * 유튜브 정책 위반 시 수익 정산이 제외될 수 있습니다." at bounding box center [774, 345] width 1116 height 39
drag, startPoint x: 964, startPoint y: 382, endPoint x: 880, endPoint y: 340, distance: 93.9
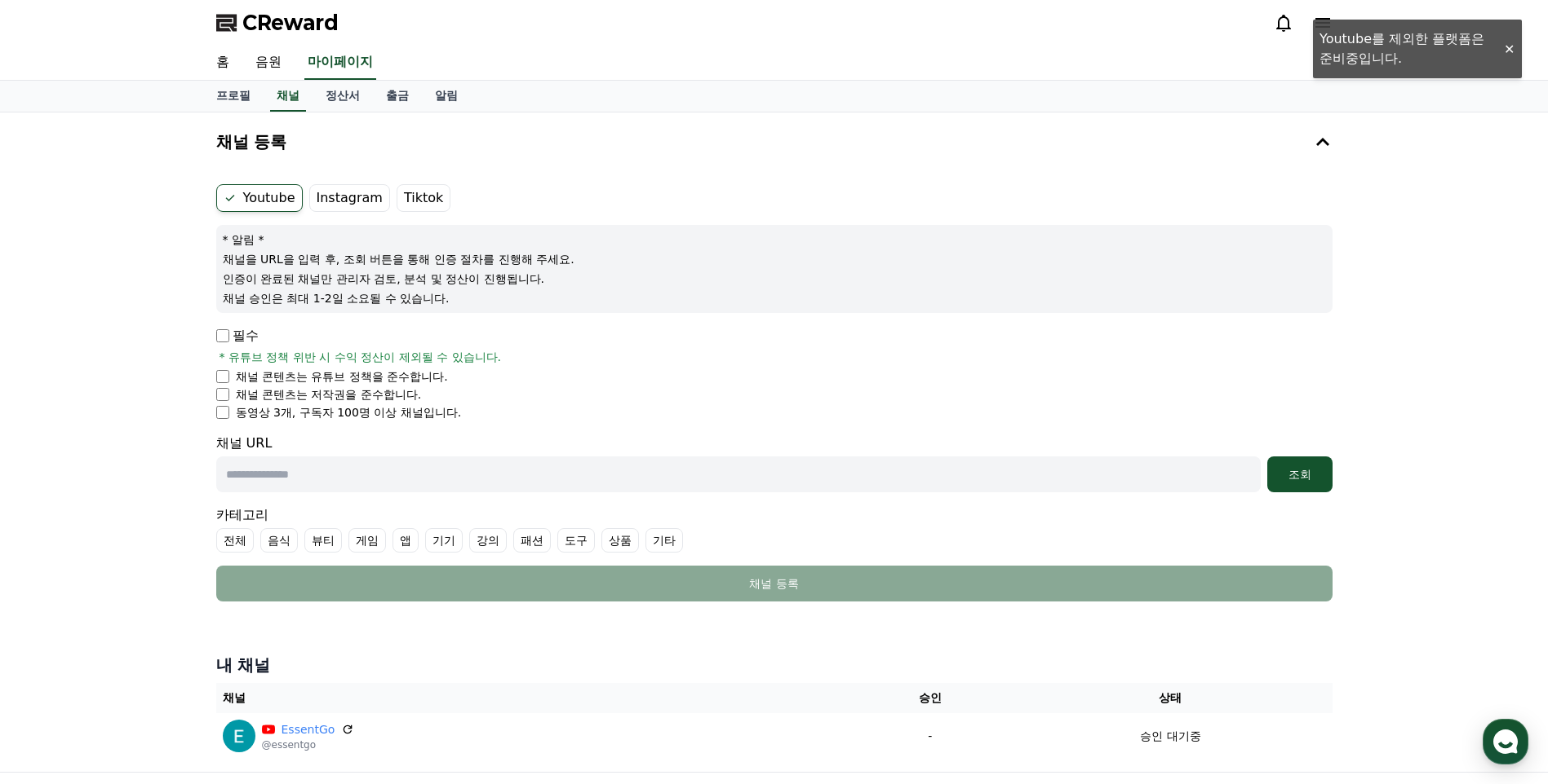
click at [880, 340] on div "필수 * 유튜브 정책 위반 시 수익 정산이 제외될 수 있습니다." at bounding box center [774, 345] width 1116 height 39
